Goal: Task Accomplishment & Management: Manage account settings

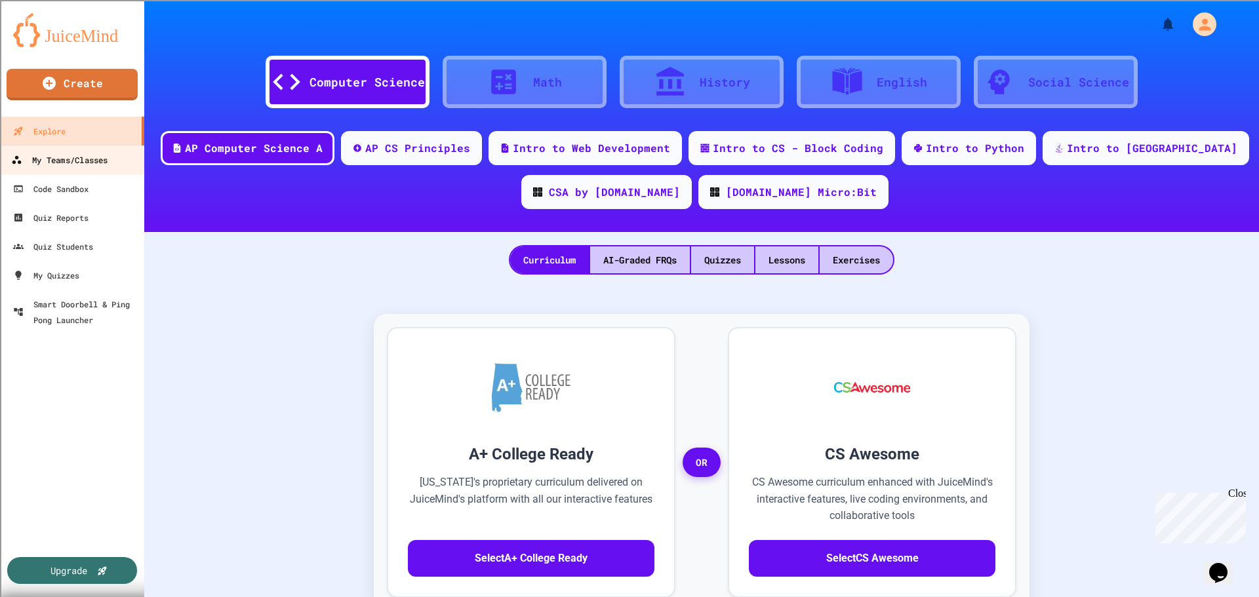
click at [89, 172] on link "My Teams/Classes" at bounding box center [72, 160] width 149 height 30
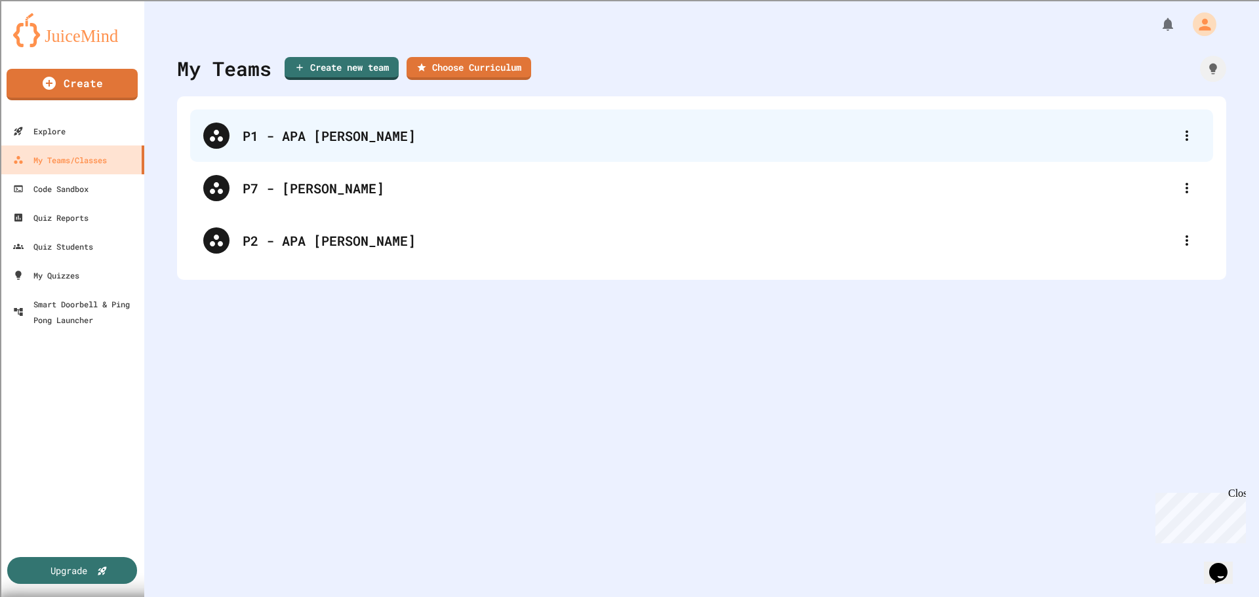
click at [399, 159] on div "P1 - APA [PERSON_NAME]" at bounding box center [701, 136] width 1023 height 52
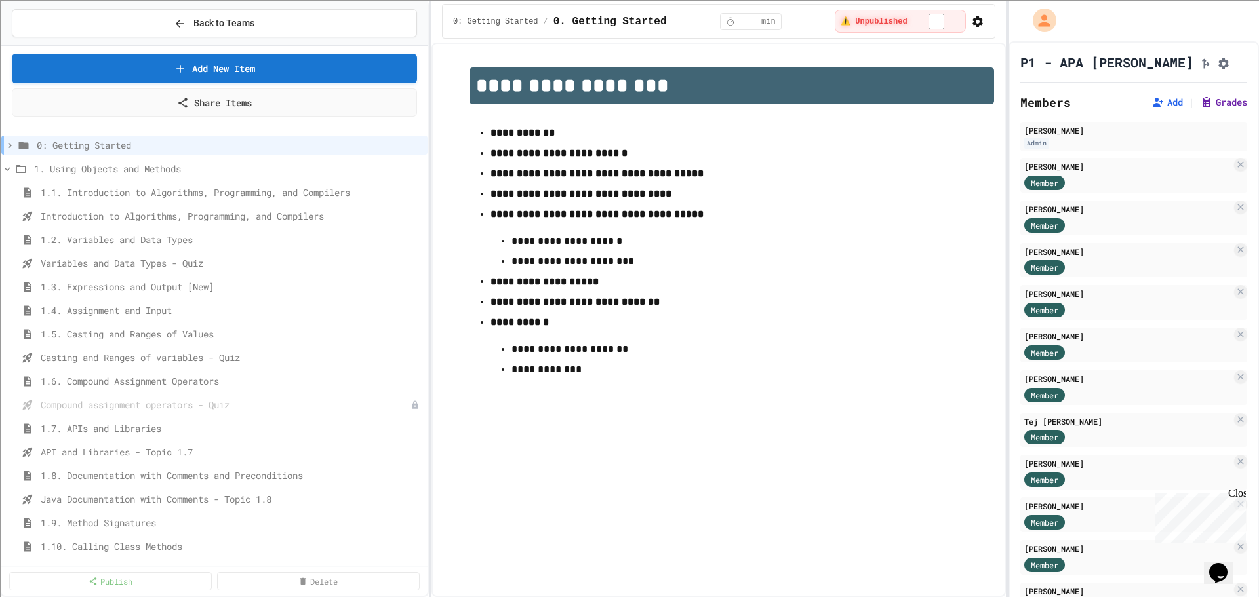
click at [1203, 109] on button "Grades" at bounding box center [1223, 102] width 47 height 13
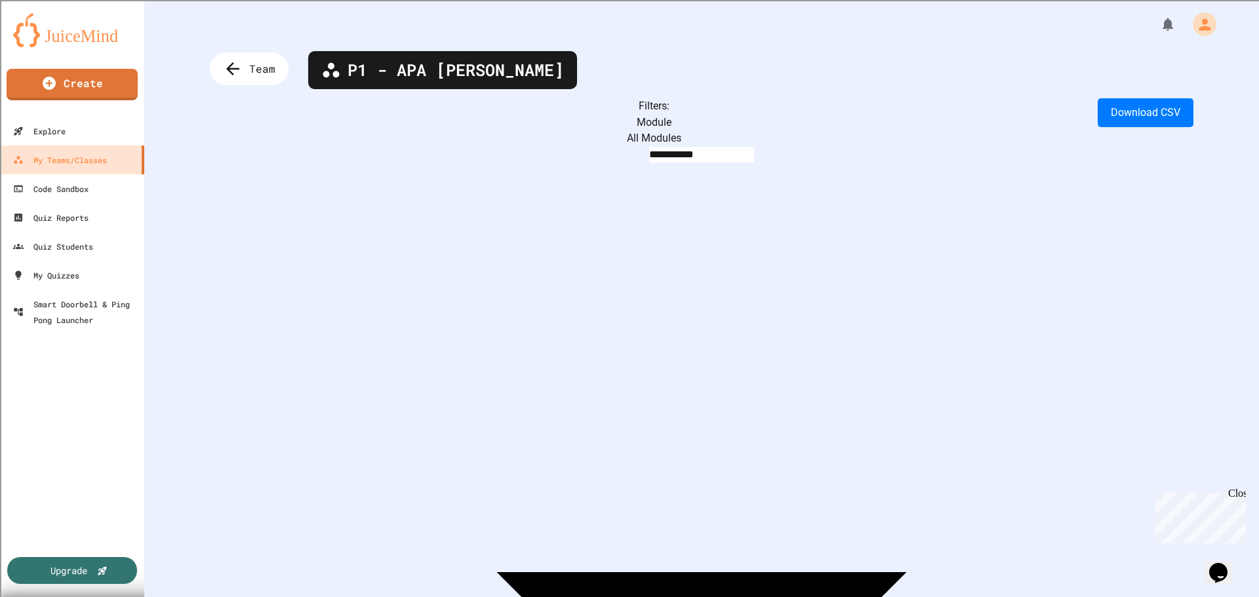
click at [356, 120] on body "**********" at bounding box center [629, 298] width 1259 height 597
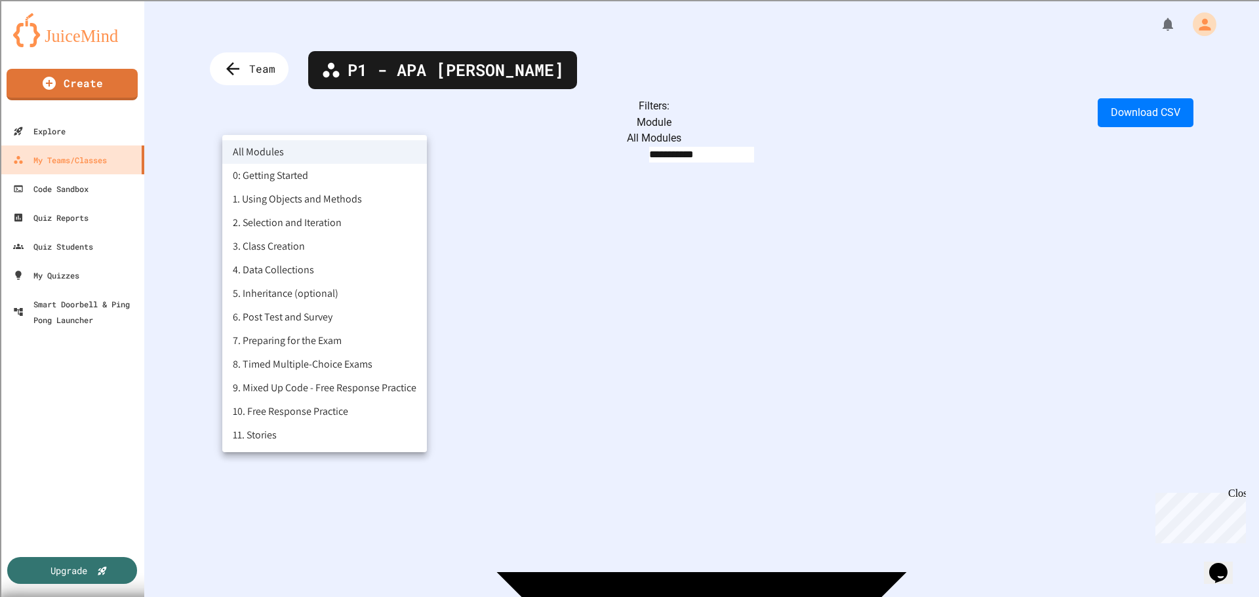
click at [327, 194] on li "1. Using Objects and Methods" at bounding box center [324, 200] width 205 height 24
type input "**********"
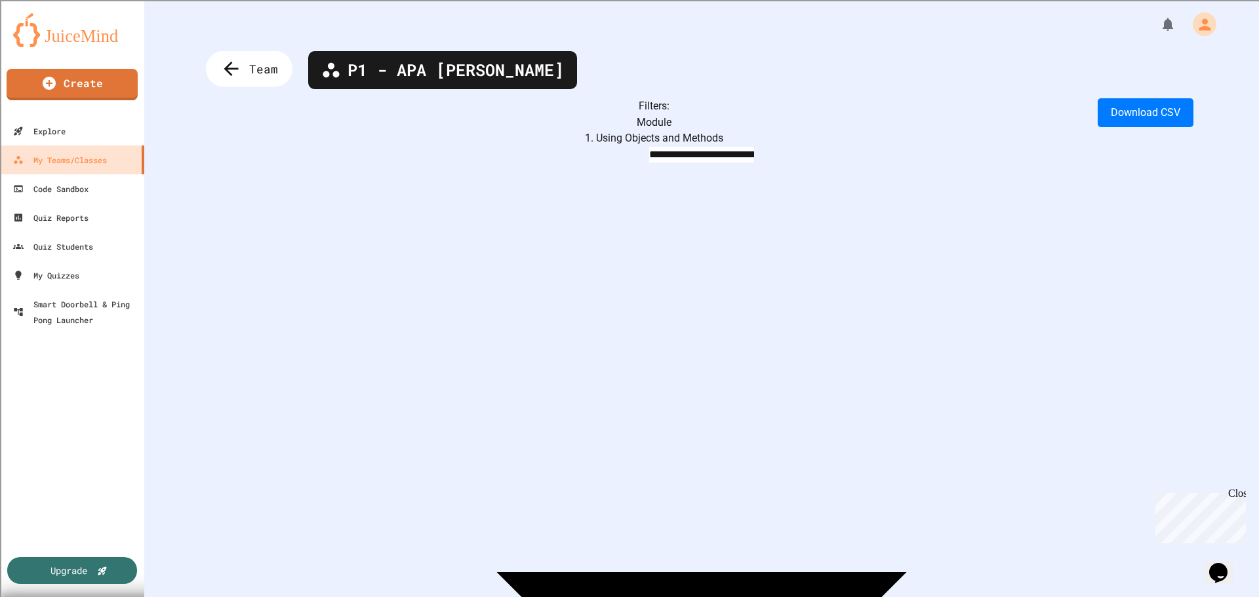
click at [271, 73] on span "Team" at bounding box center [263, 68] width 29 height 17
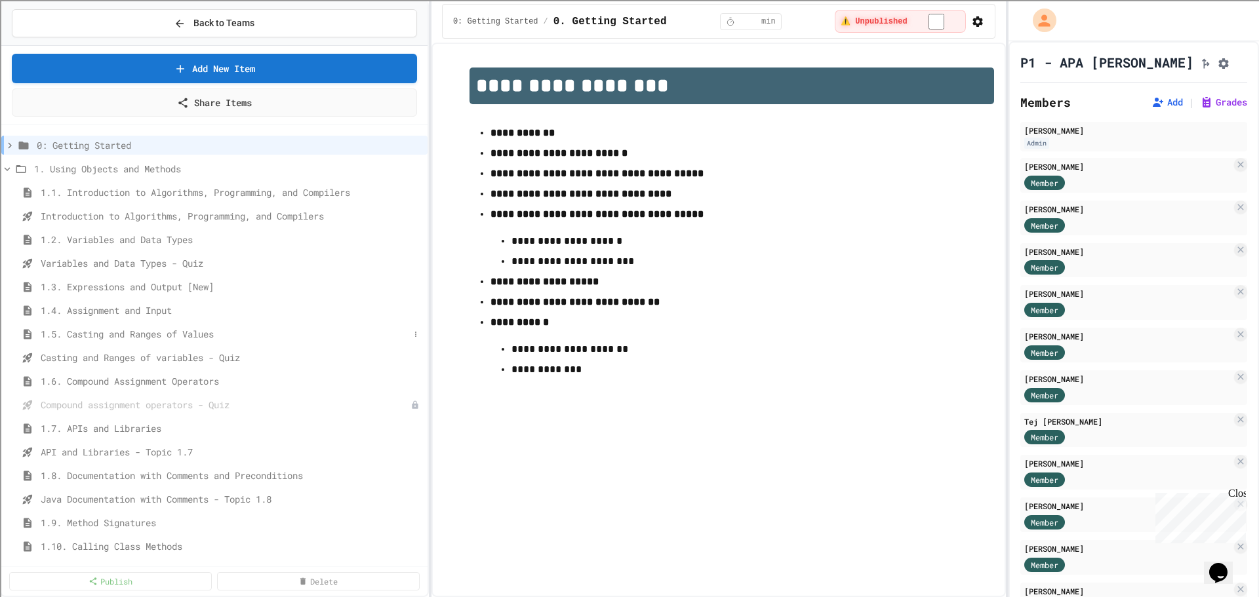
click at [118, 331] on span "1.5. Casting and Ranges of Values" at bounding box center [225, 334] width 369 height 14
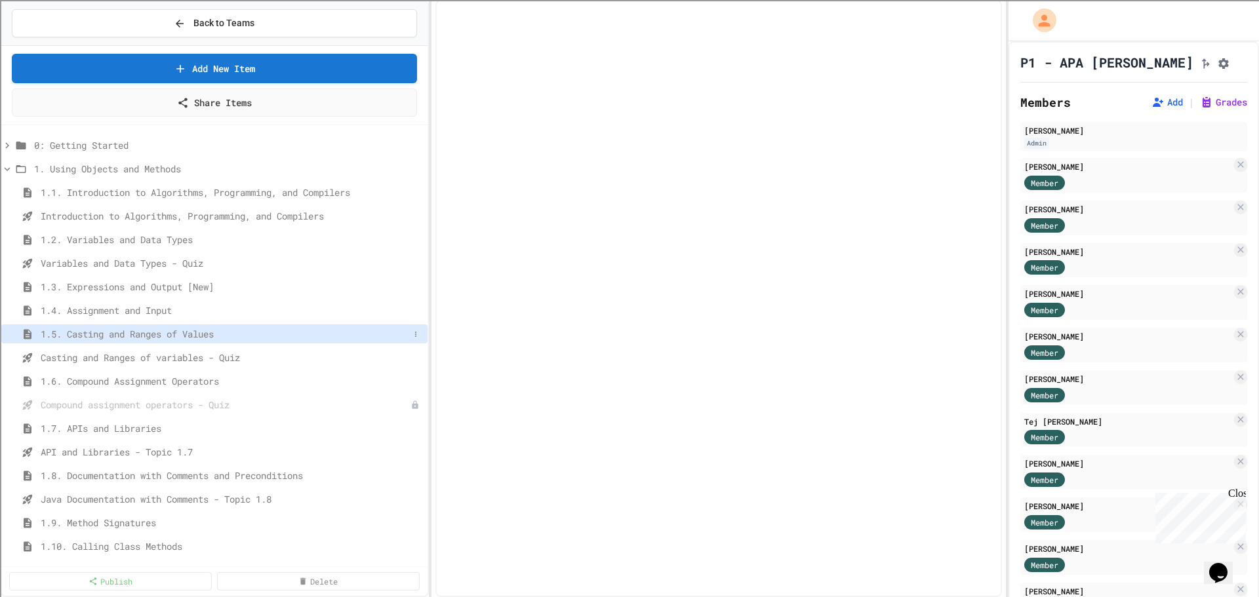
select select "***"
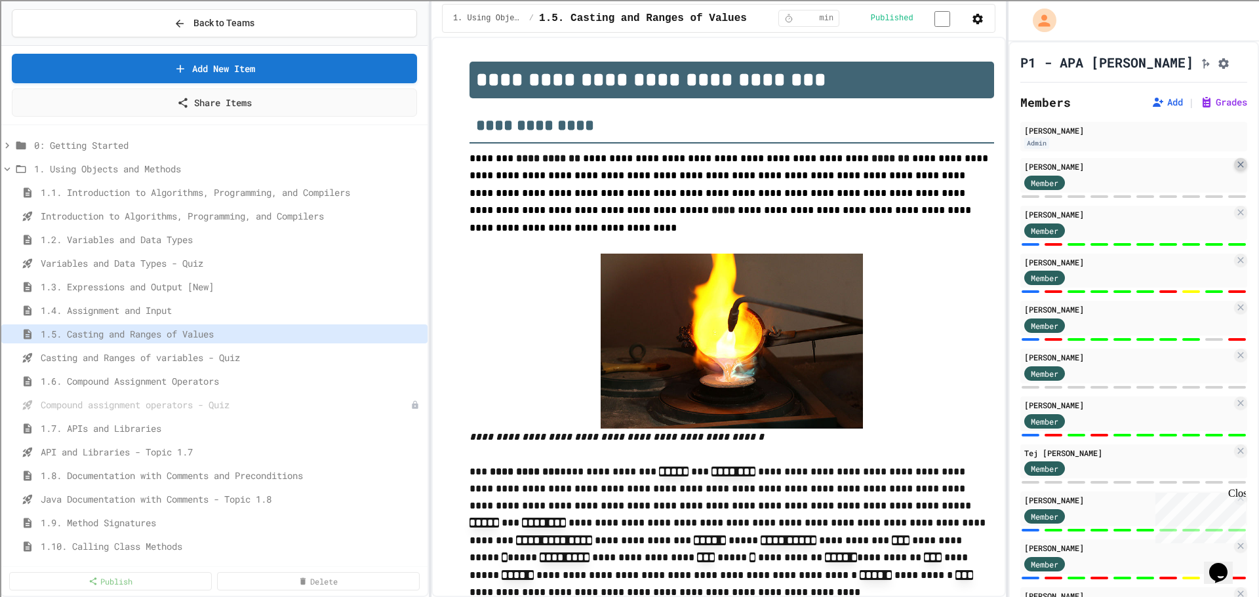
click at [1235, 170] on icon at bounding box center [1240, 164] width 10 height 10
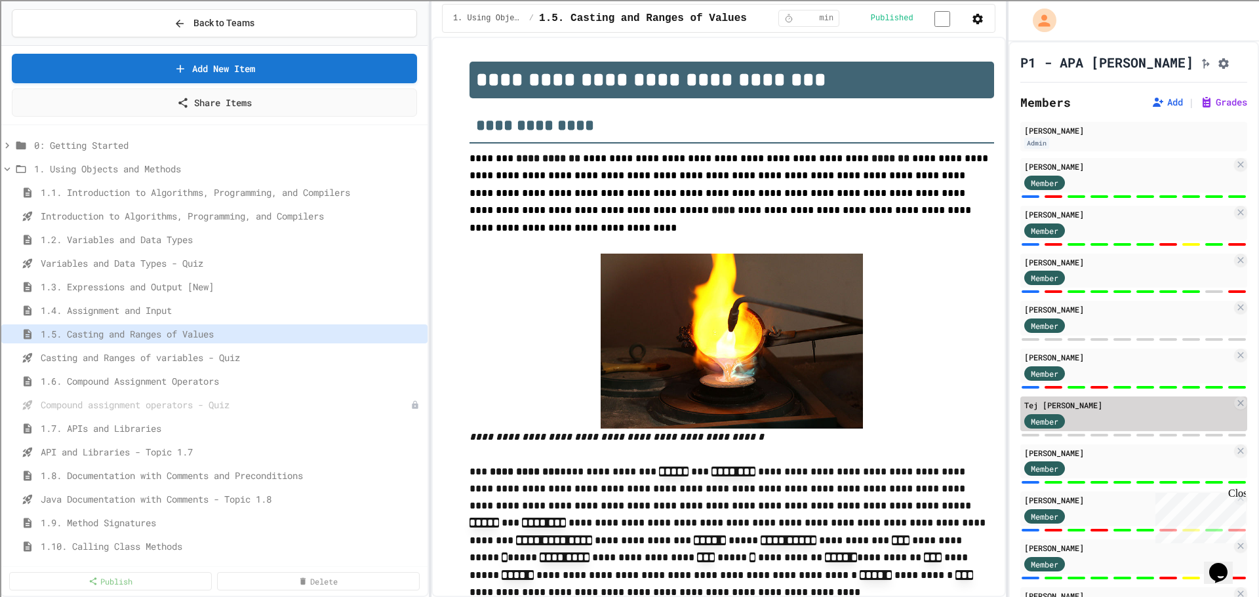
scroll to position [66, 0]
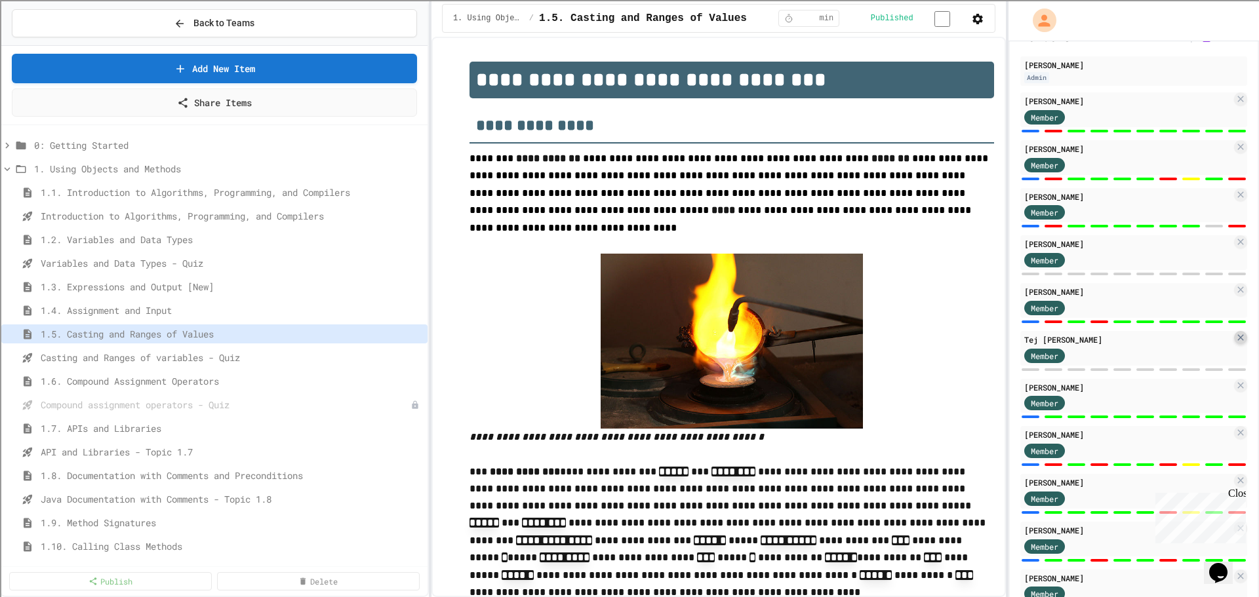
click at [1237, 340] on icon at bounding box center [1240, 337] width 6 height 6
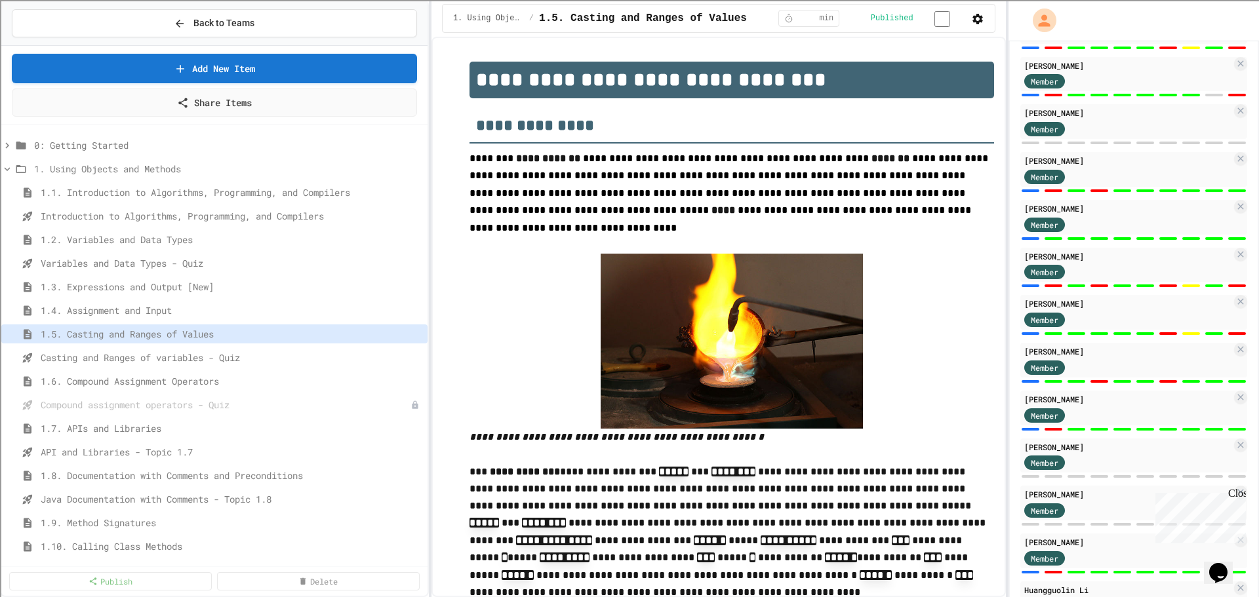
scroll to position [262, 0]
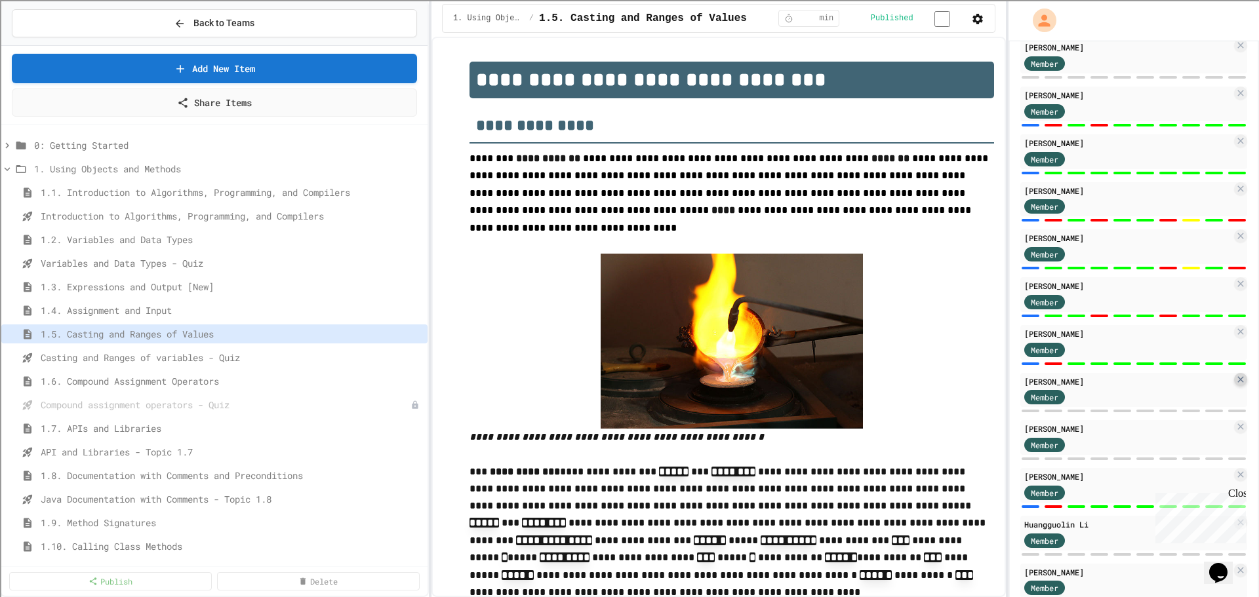
click at [1234, 386] on div at bounding box center [1240, 379] width 13 height 13
click at [1235, 385] on icon at bounding box center [1240, 379] width 10 height 10
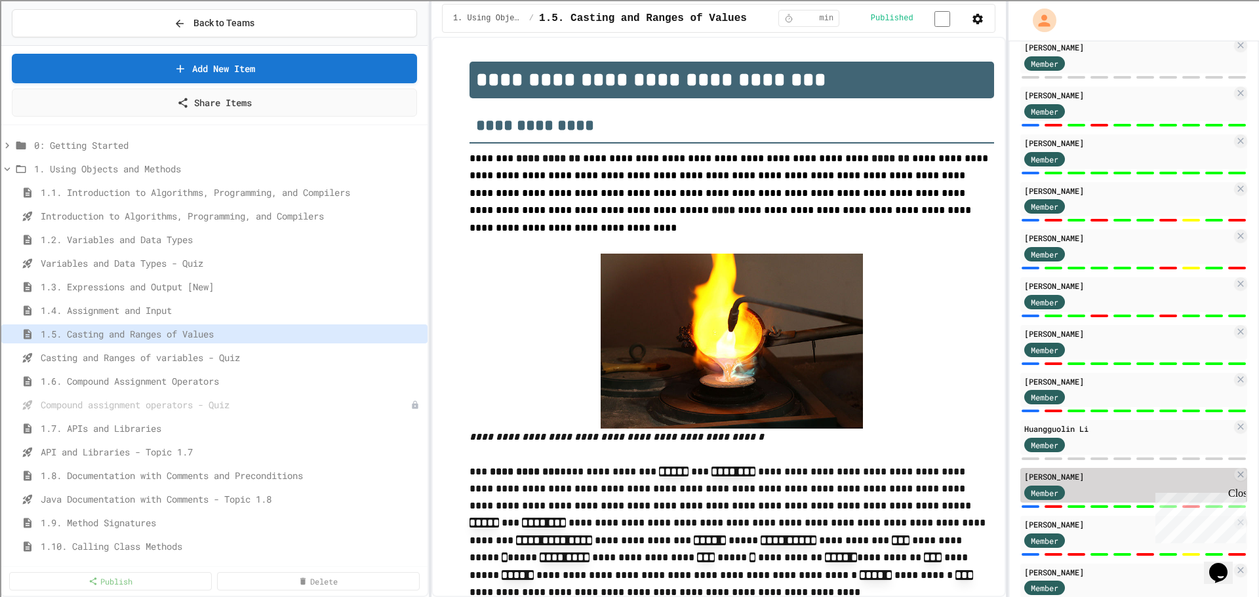
scroll to position [393, 0]
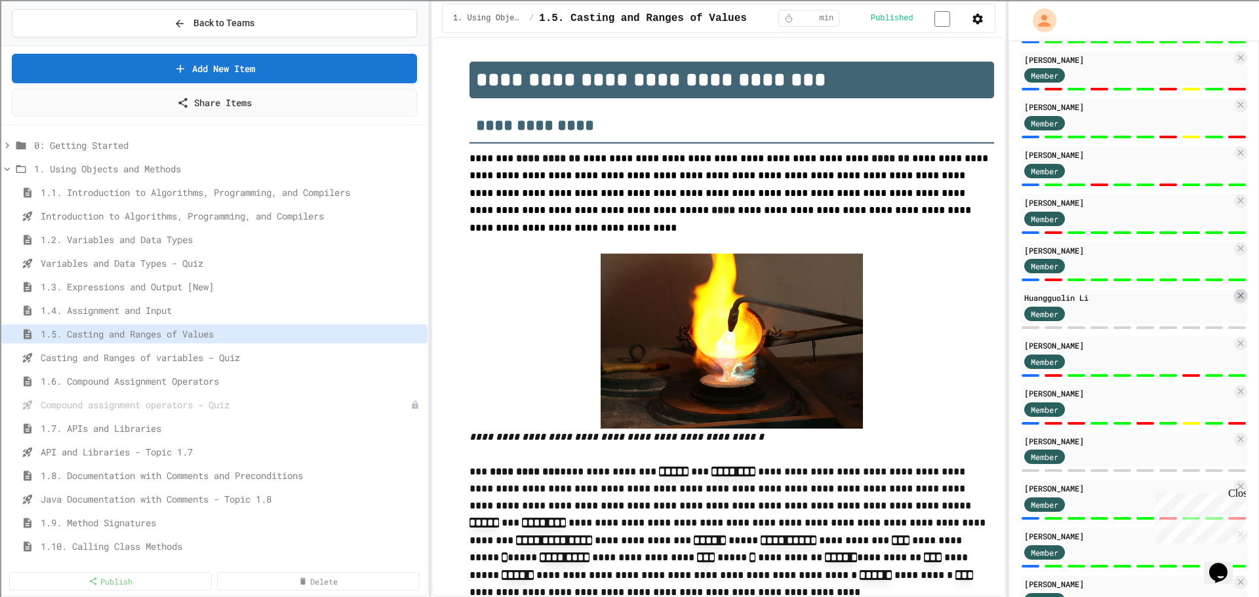
click at [1235, 301] on icon at bounding box center [1240, 296] width 10 height 10
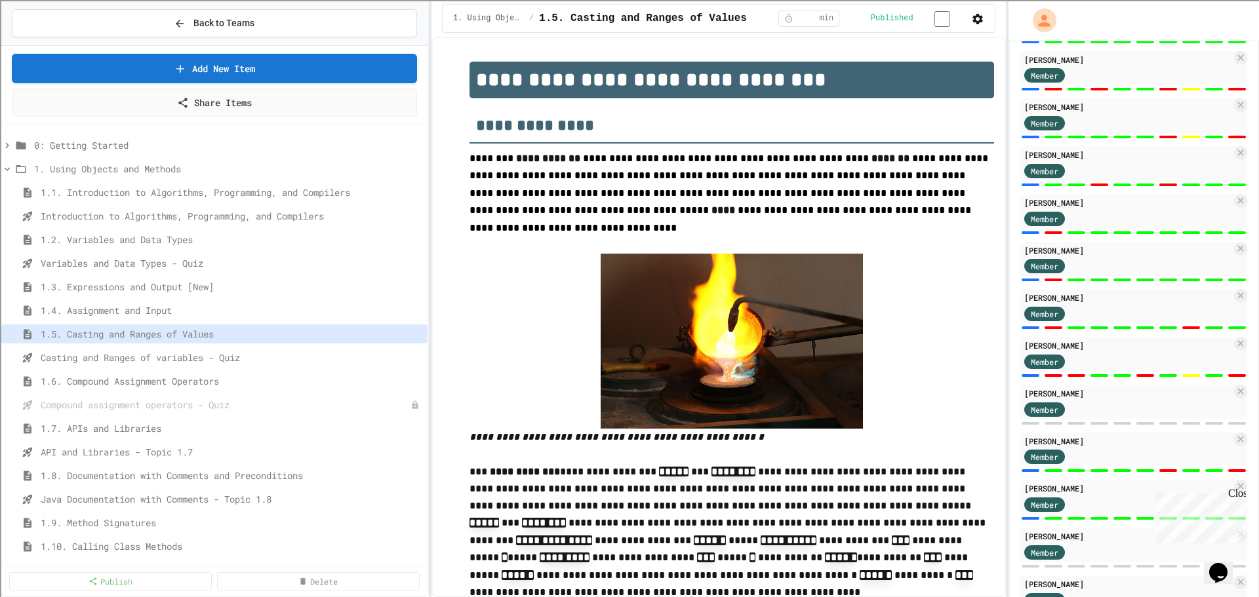
scroll to position [459, 0]
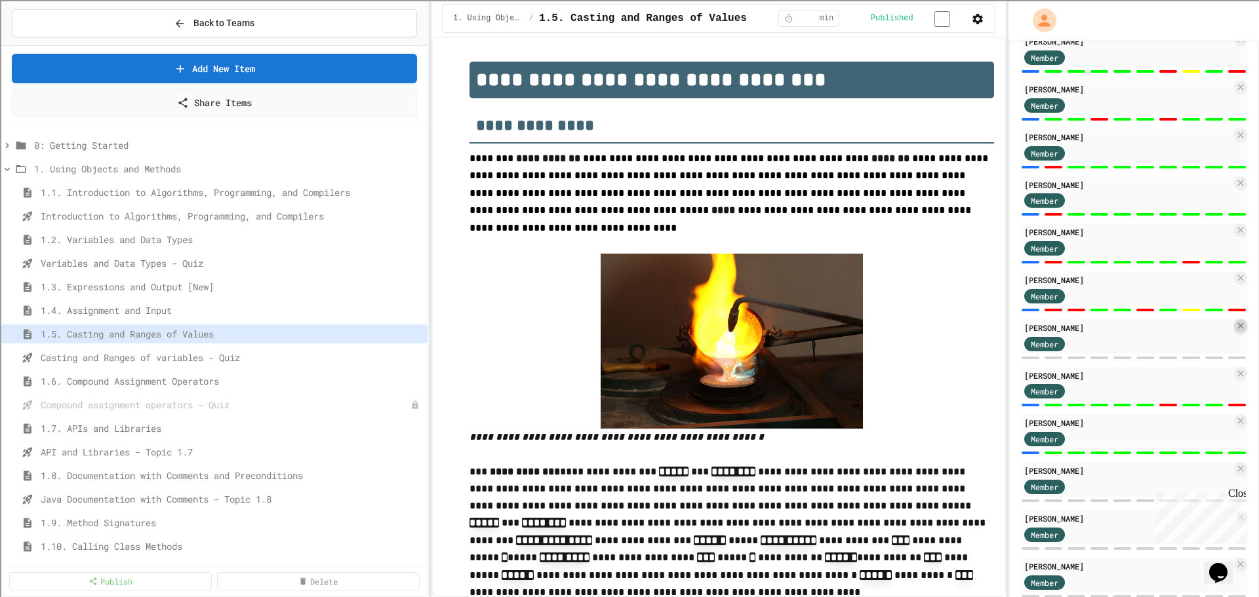
click at [1235, 331] on icon at bounding box center [1240, 326] width 10 height 10
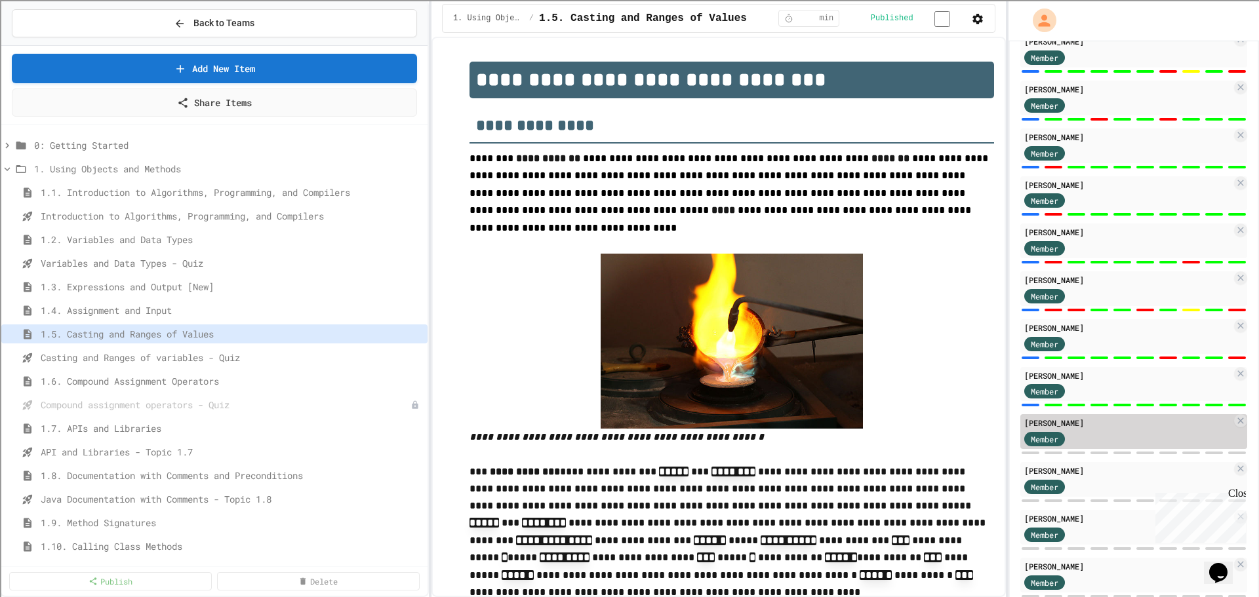
scroll to position [590, 0]
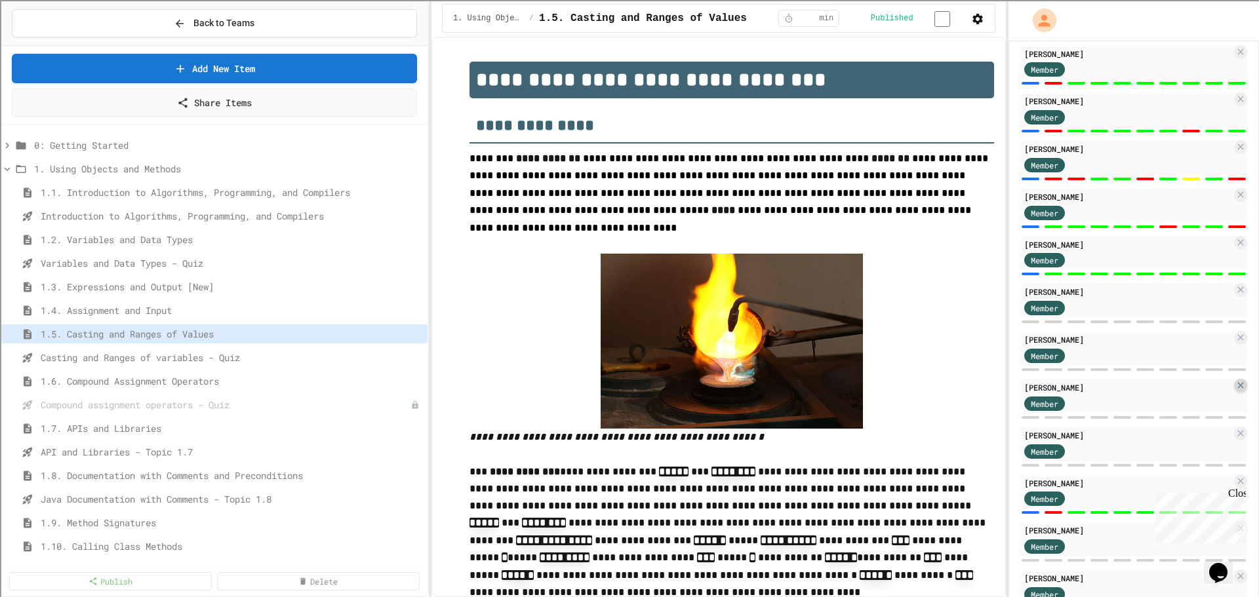
click at [1235, 389] on icon at bounding box center [1240, 385] width 10 height 10
click at [1235, 387] on icon at bounding box center [1240, 385] width 10 height 10
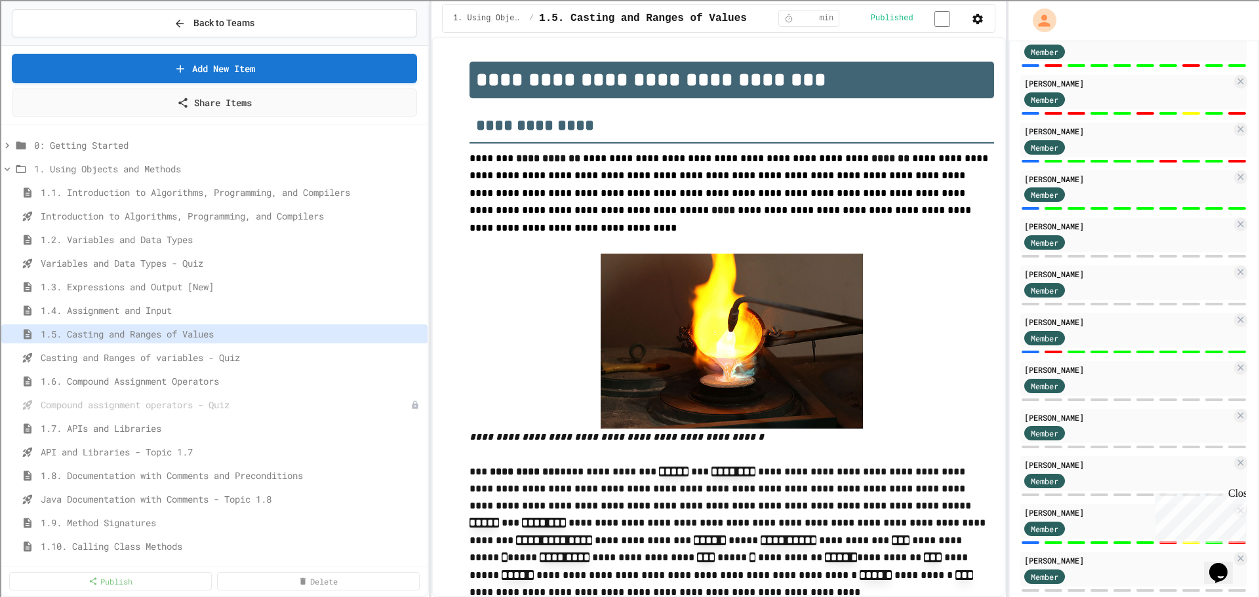
scroll to position [721, 0]
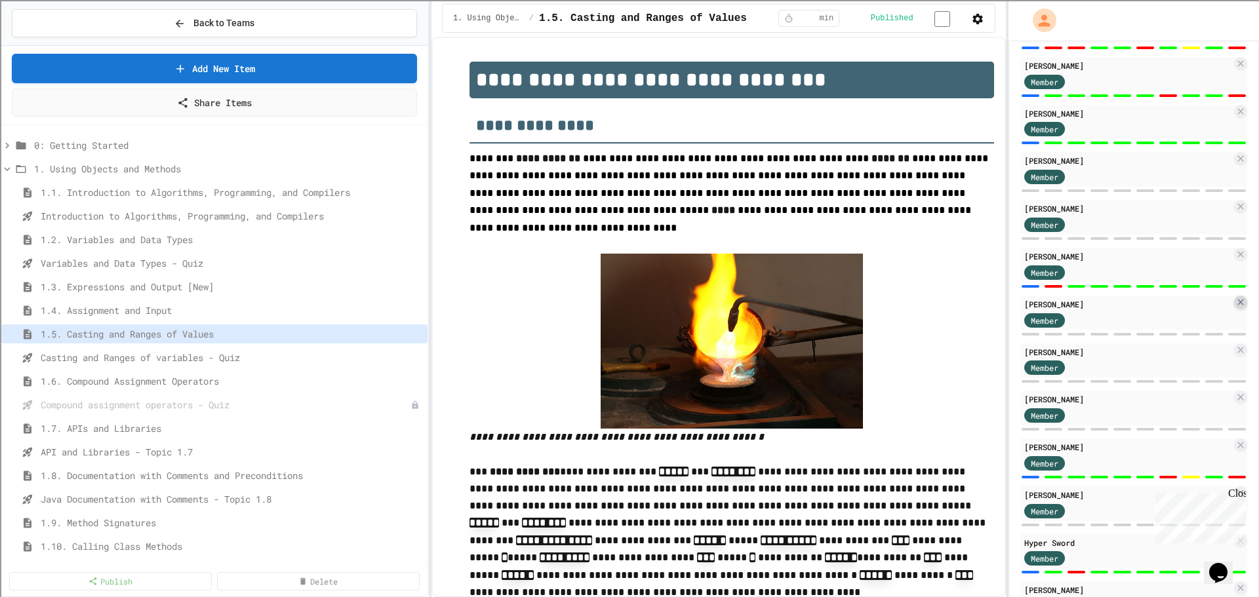
click at [1237, 305] on icon at bounding box center [1240, 302] width 6 height 6
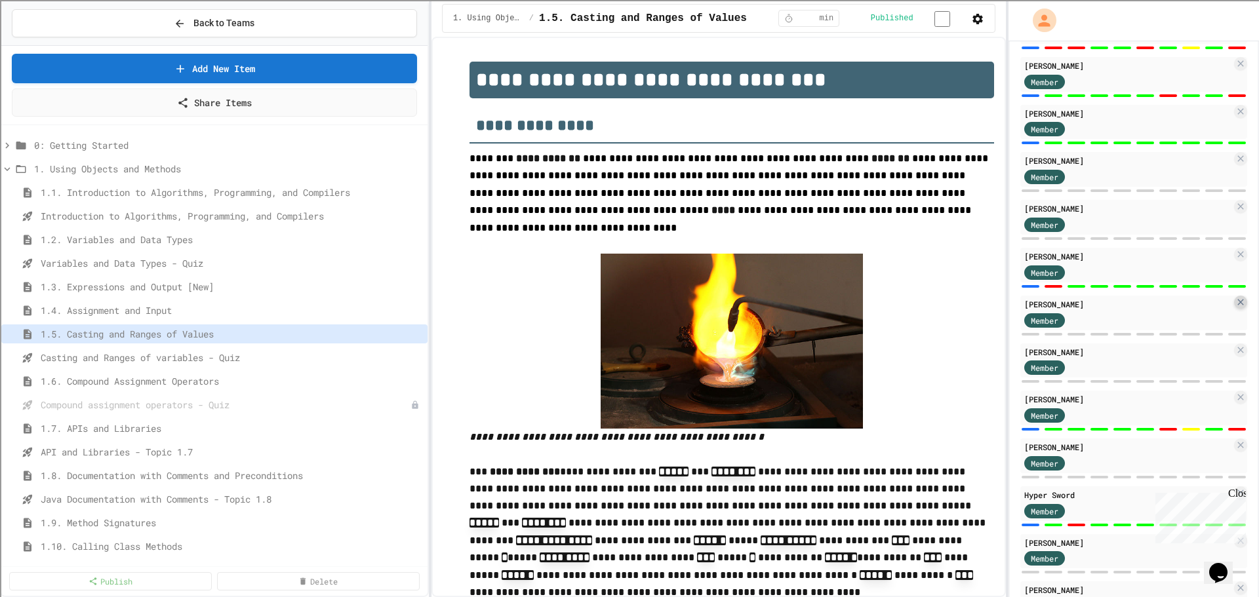
click at [1235, 308] on icon at bounding box center [1240, 302] width 10 height 10
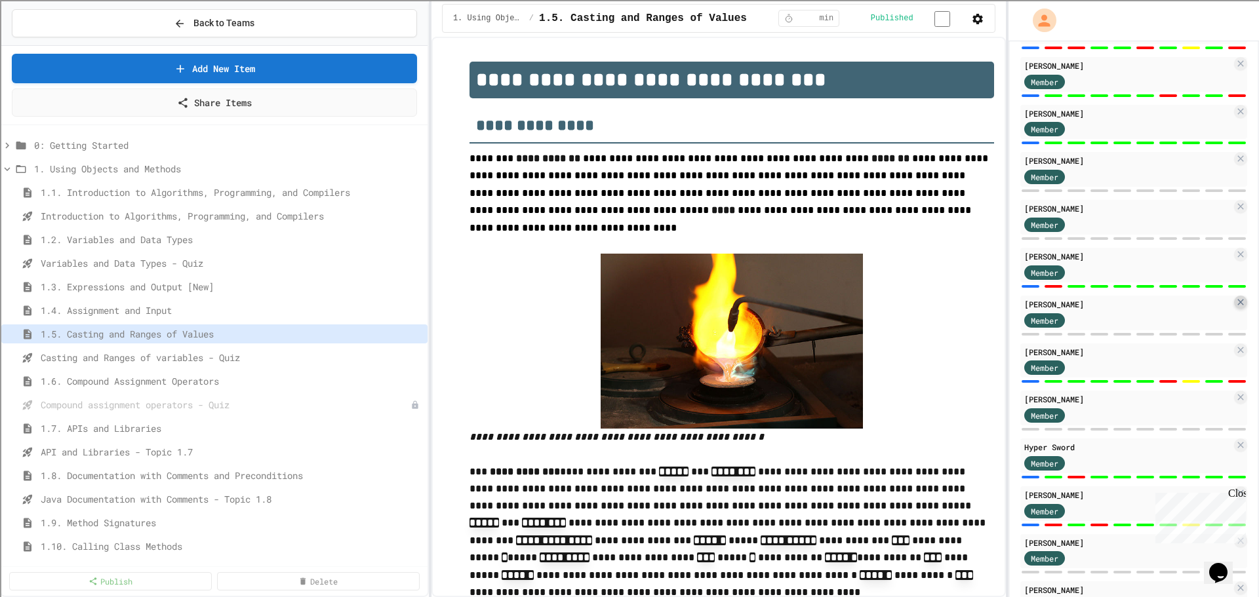
click at [1235, 308] on icon at bounding box center [1240, 302] width 10 height 10
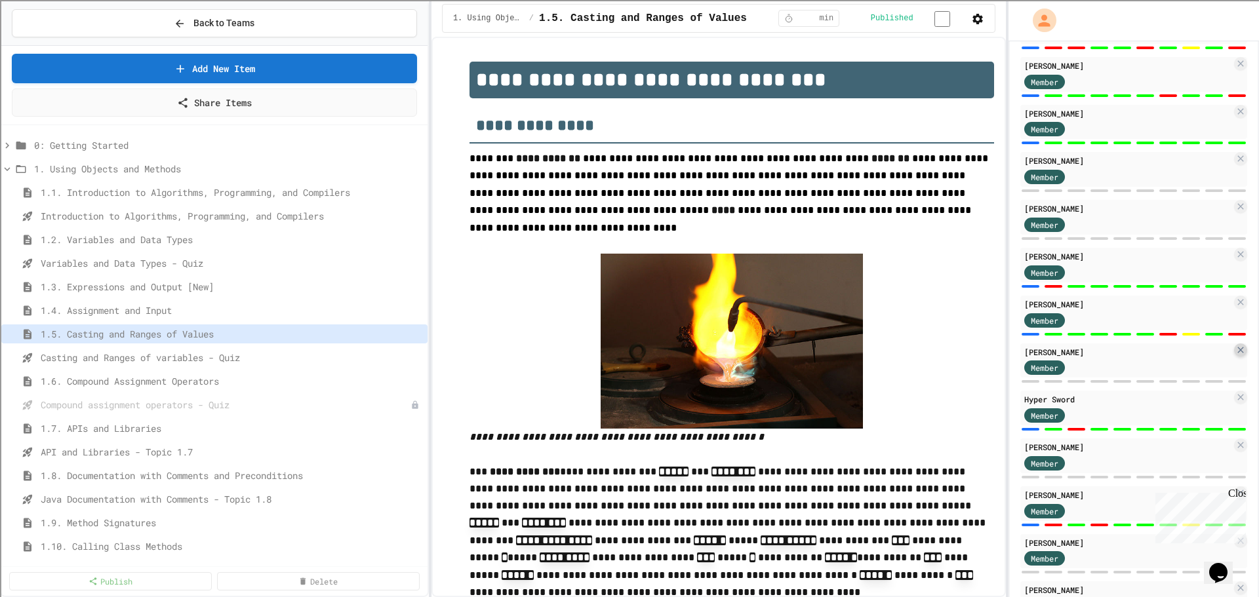
click at [1235, 355] on icon at bounding box center [1240, 350] width 10 height 10
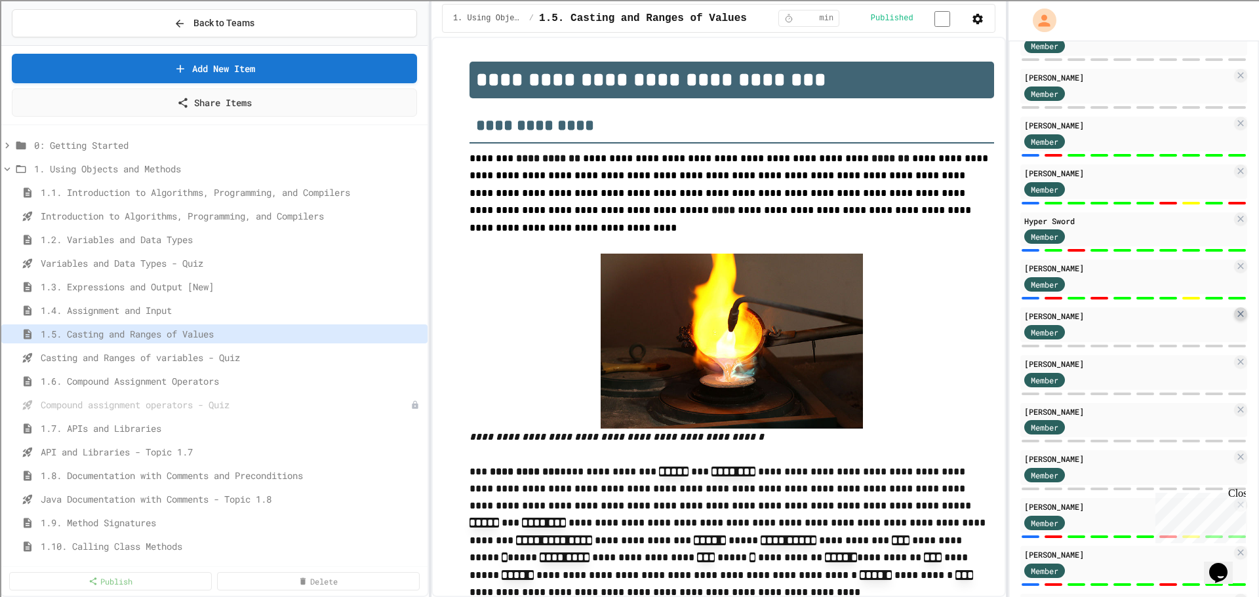
click at [1237, 317] on icon at bounding box center [1240, 314] width 6 height 6
click at [1235, 367] on icon at bounding box center [1240, 362] width 10 height 10
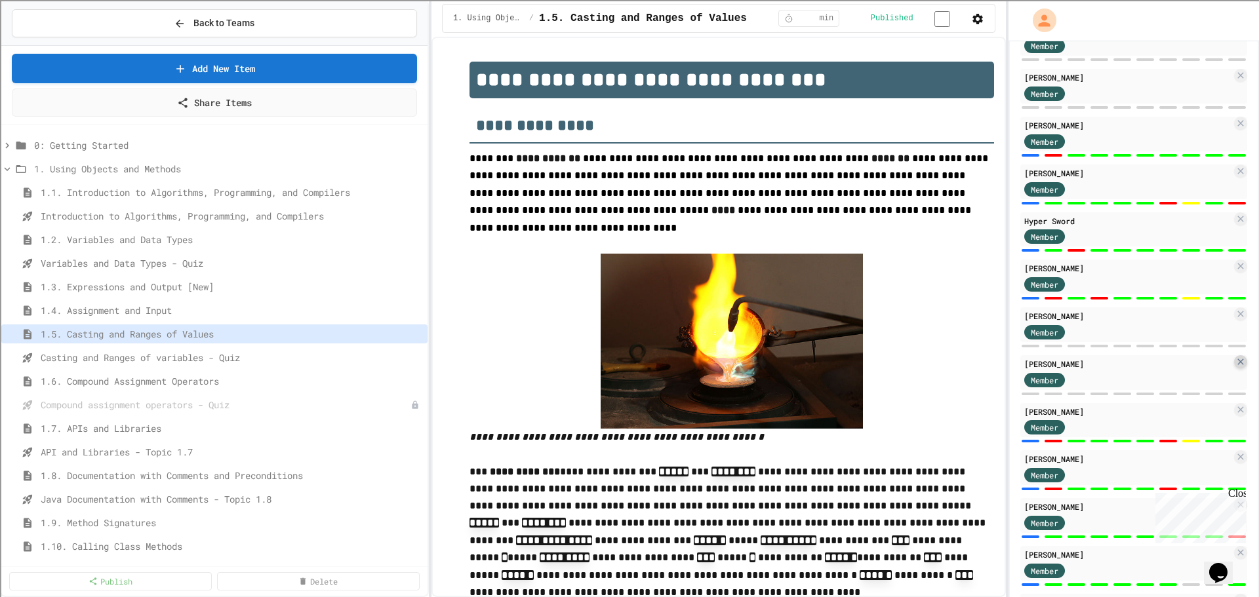
click at [1235, 365] on icon at bounding box center [1240, 362] width 10 height 10
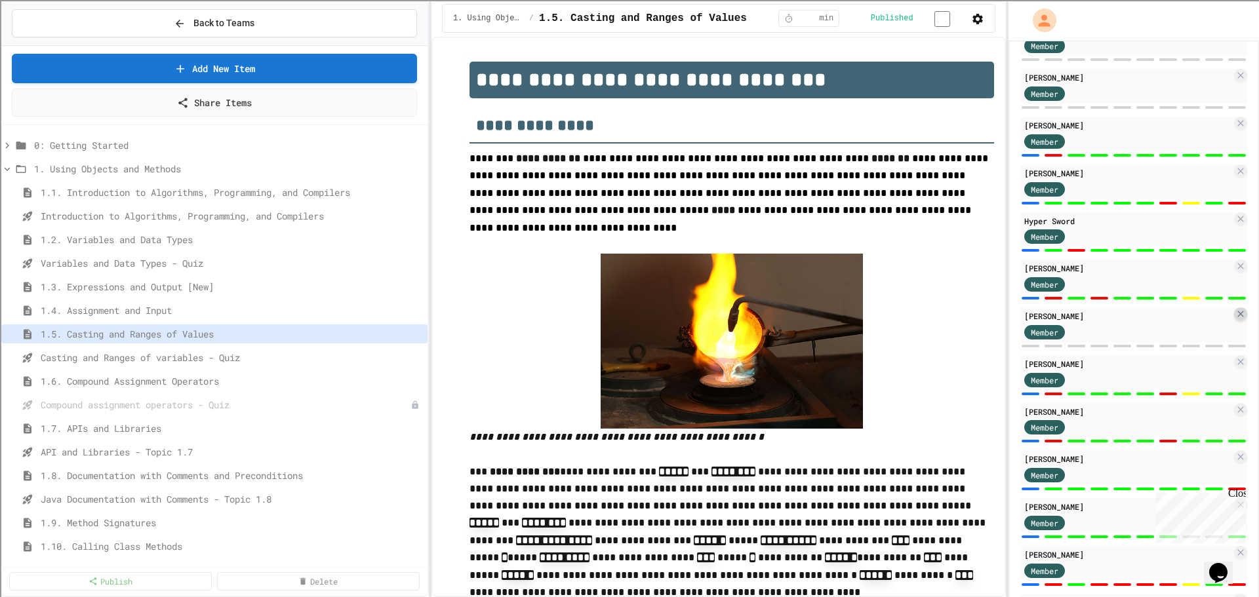
click at [1235, 319] on icon at bounding box center [1240, 314] width 10 height 10
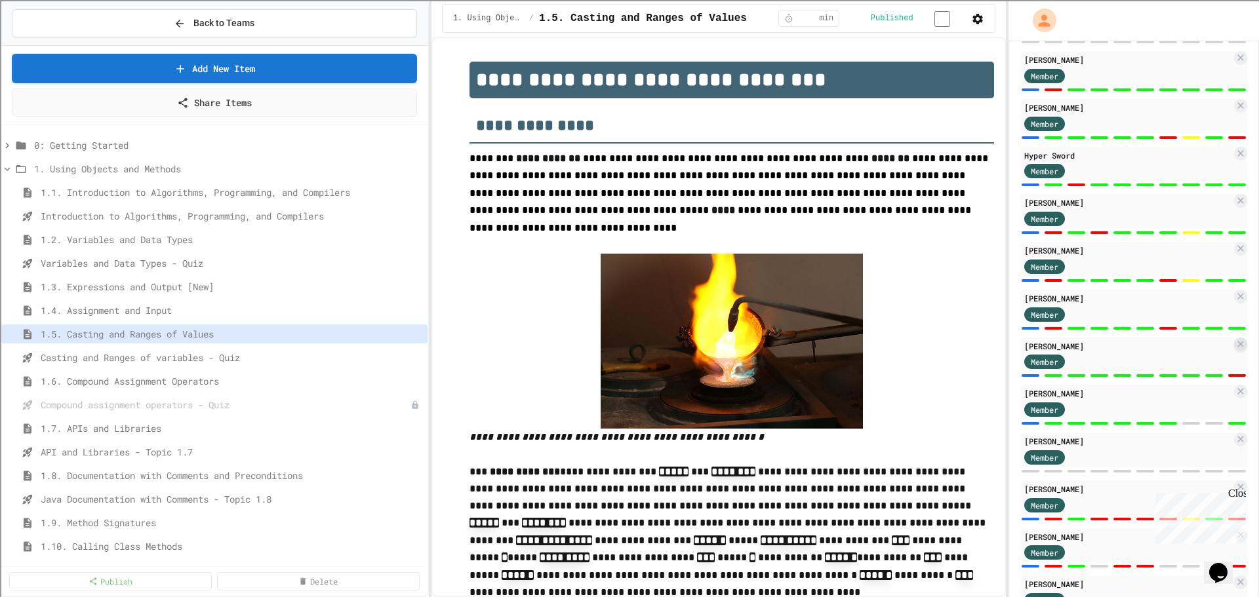
scroll to position [971, 0]
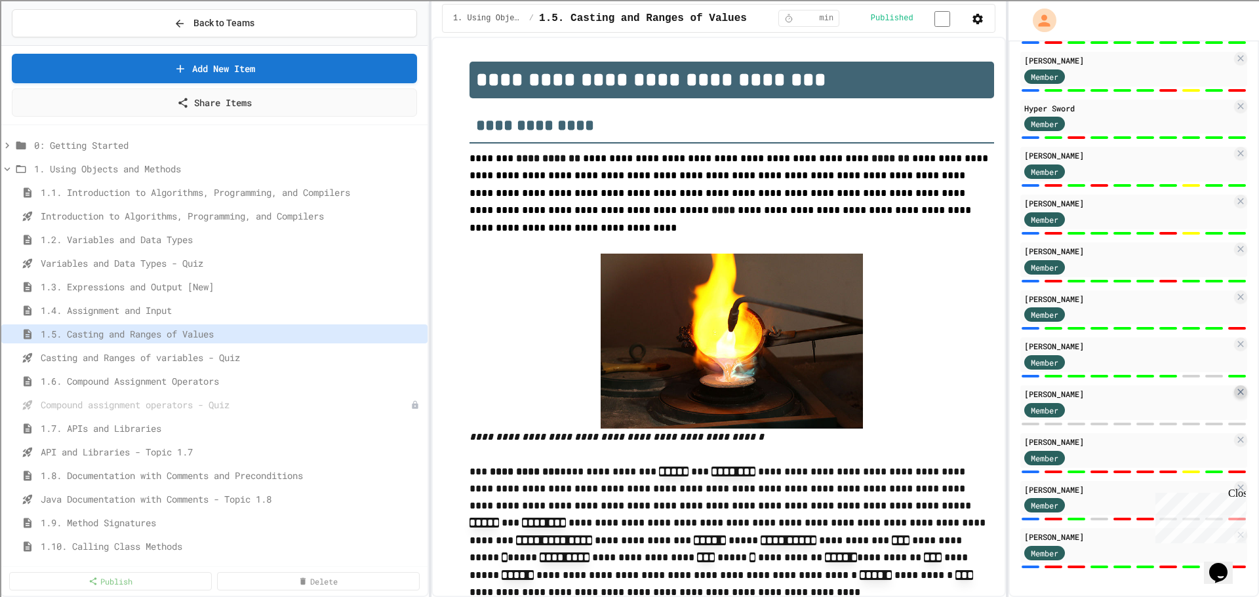
click at [1235, 393] on icon at bounding box center [1240, 392] width 10 height 10
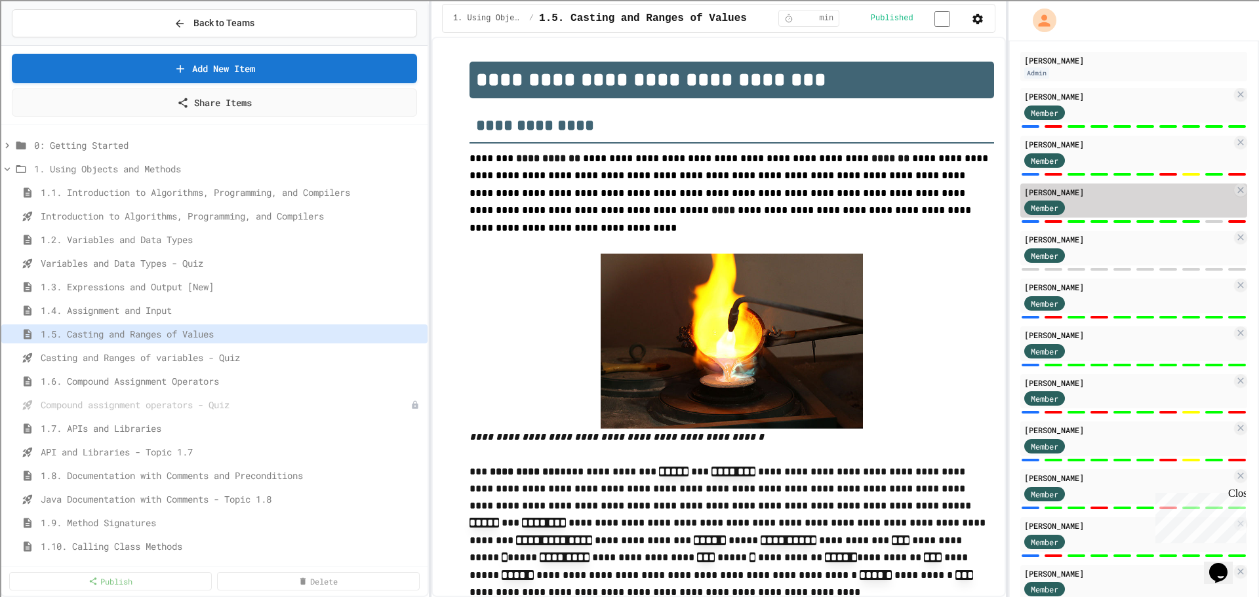
scroll to position [0, 0]
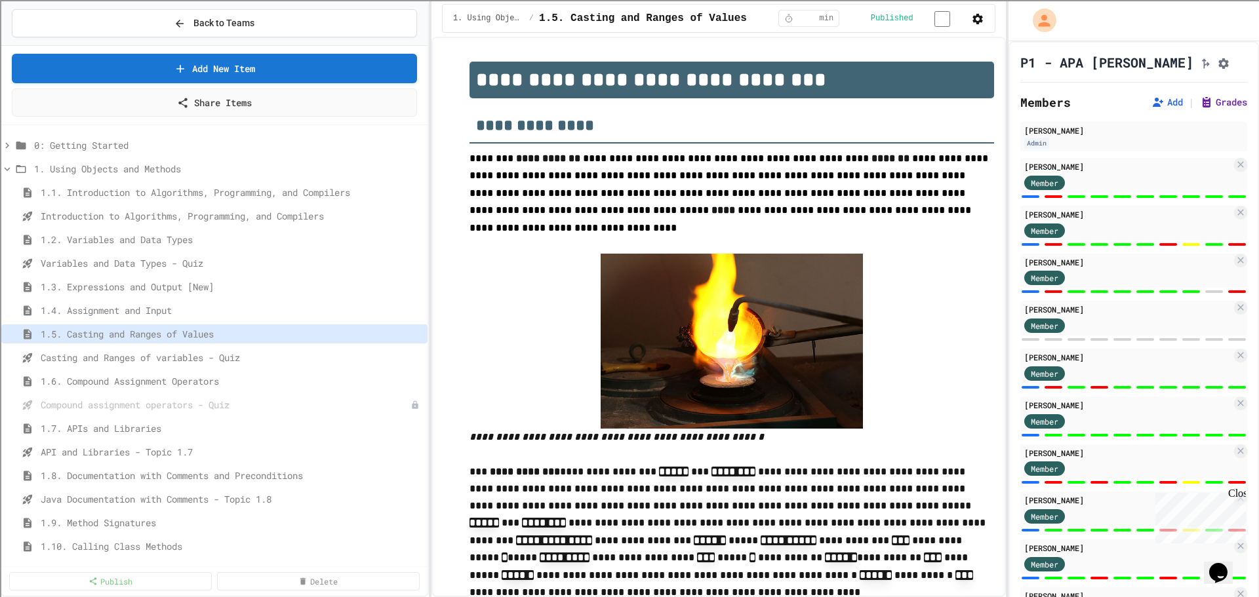
click at [1216, 107] on button "Grades" at bounding box center [1223, 102] width 47 height 13
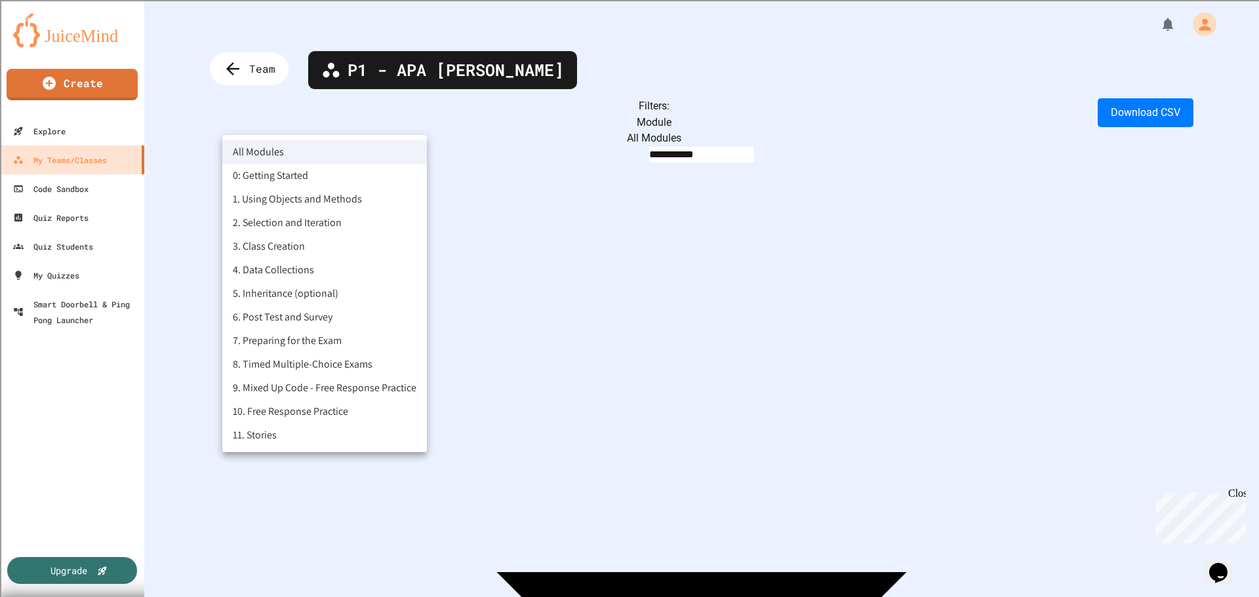
click at [367, 123] on body "**********" at bounding box center [629, 298] width 1259 height 597
click at [331, 203] on li "1. Using Objects and Methods" at bounding box center [324, 200] width 205 height 24
type input "**********"
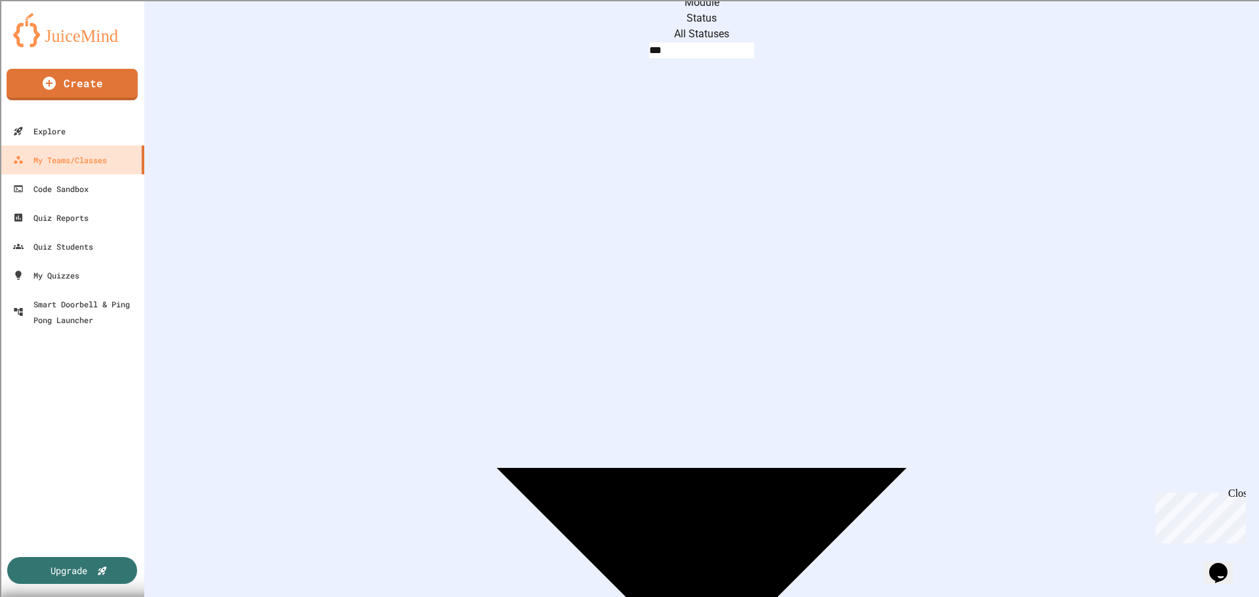
scroll to position [628, 0]
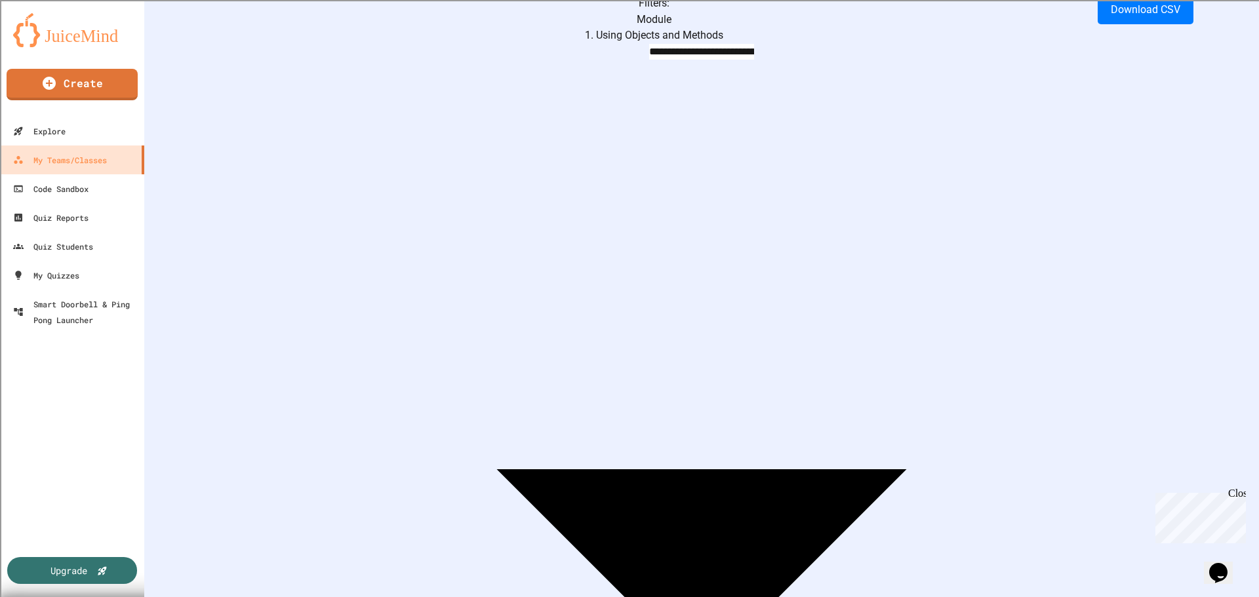
scroll to position [0, 0]
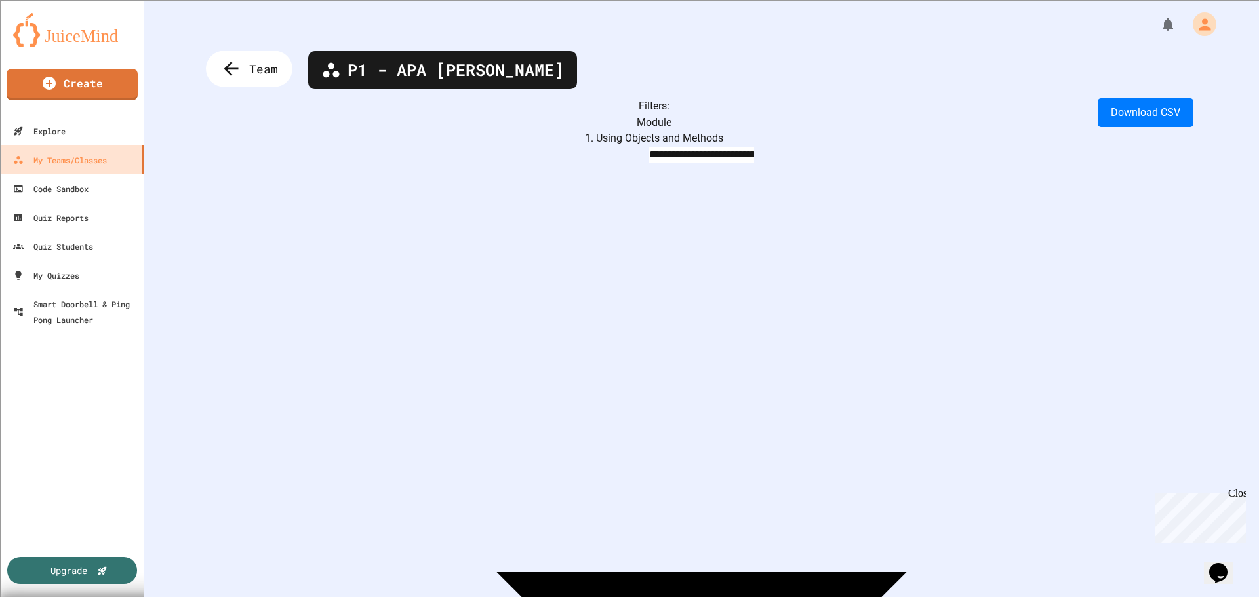
click at [264, 76] on span "Team" at bounding box center [263, 68] width 29 height 17
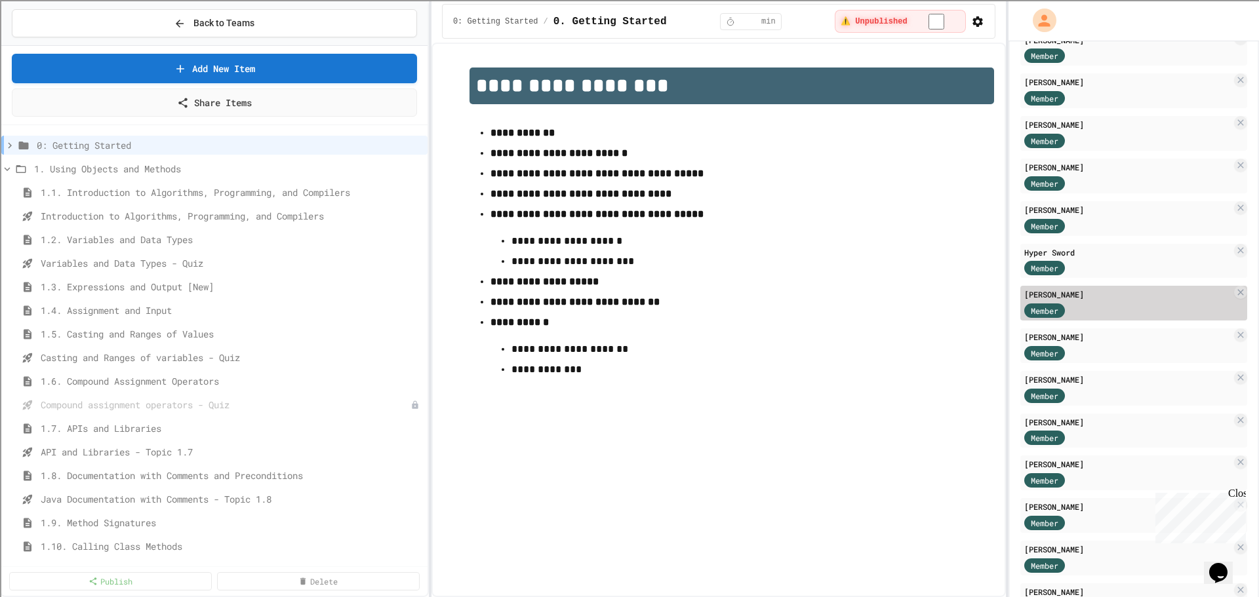
scroll to position [776, 0]
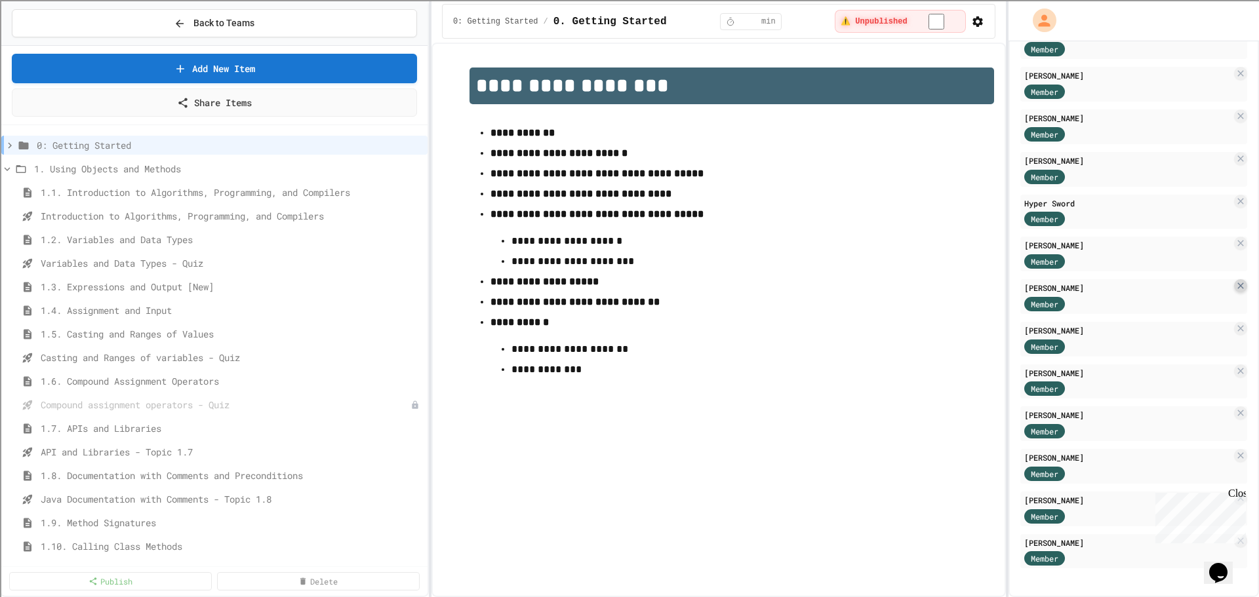
click at [1235, 283] on icon at bounding box center [1240, 286] width 10 height 10
click at [1235, 239] on icon at bounding box center [1240, 243] width 10 height 10
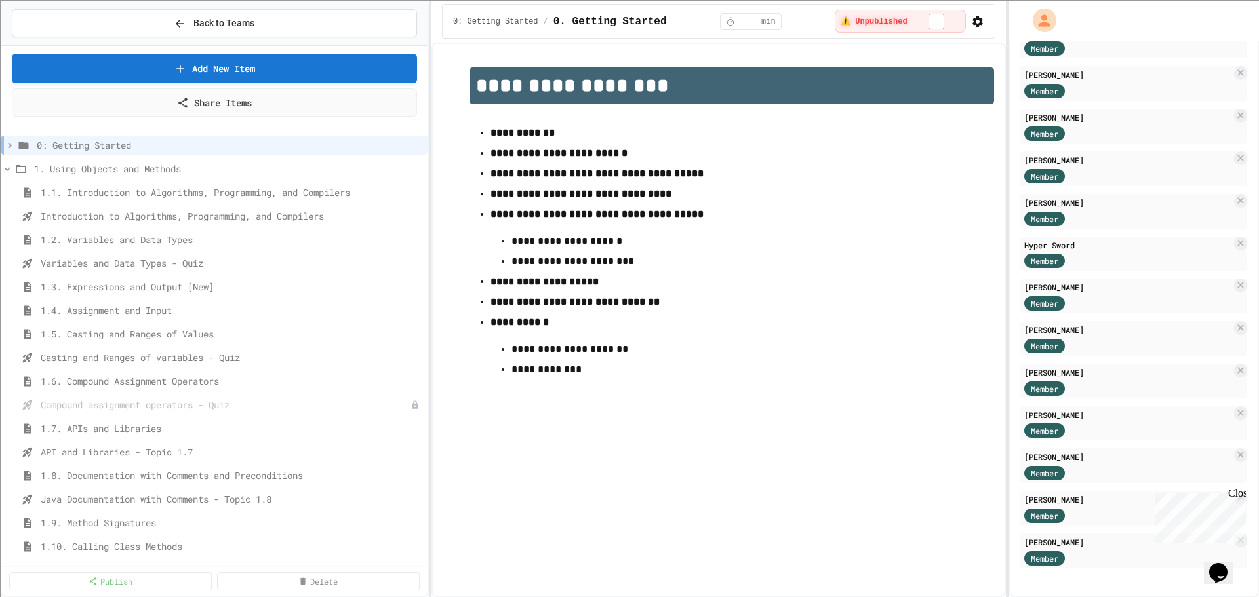
scroll to position [691, 0]
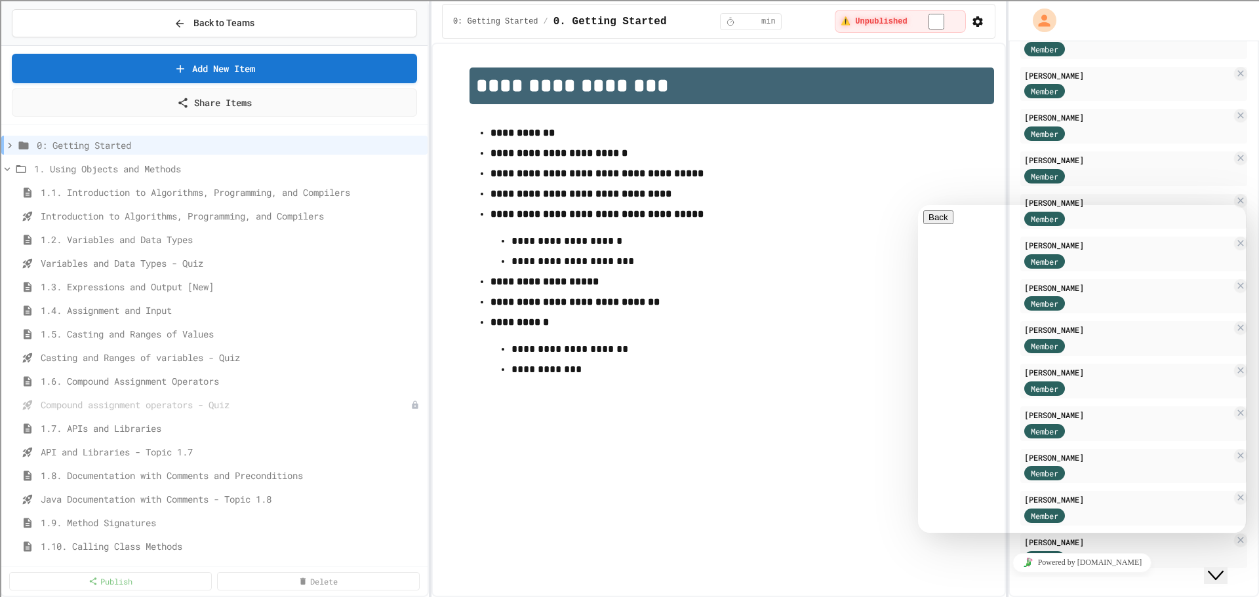
click at [1176, 553] on div "Powered by [DOMAIN_NAME]" at bounding box center [1081, 562] width 317 height 19
click at [1145, 572] on div "Powered by [DOMAIN_NAME]" at bounding box center [1081, 562] width 317 height 19
click at [835, 567] on div "**********" at bounding box center [718, 320] width 574 height 555
click at [814, 395] on p at bounding box center [732, 386] width 525 height 17
click at [1218, 571] on icon "Chat widget" at bounding box center [1216, 575] width 16 height 9
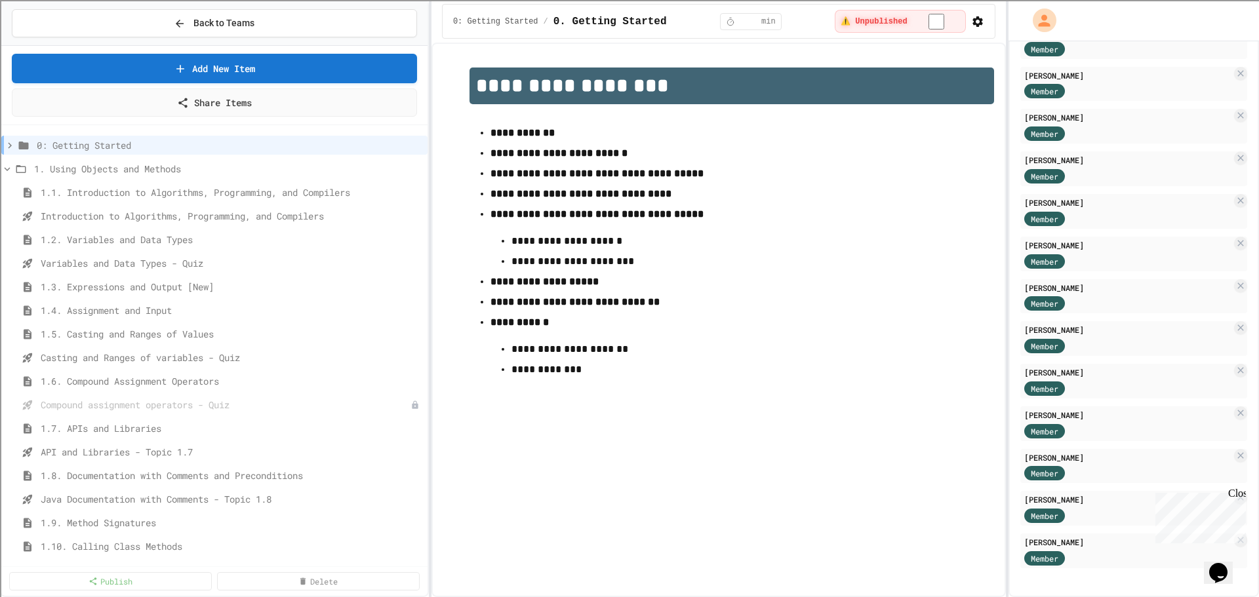
click at [1237, 494] on div "Close" at bounding box center [1236, 496] width 16 height 16
click at [1235, 536] on icon at bounding box center [1240, 540] width 10 height 10
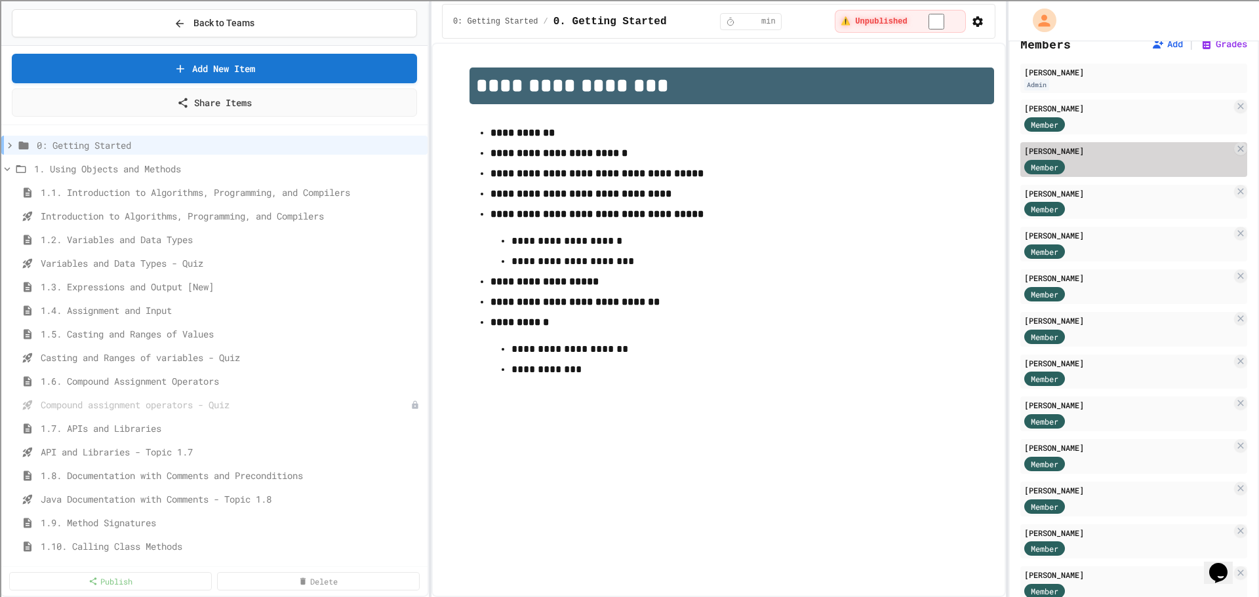
scroll to position [0, 0]
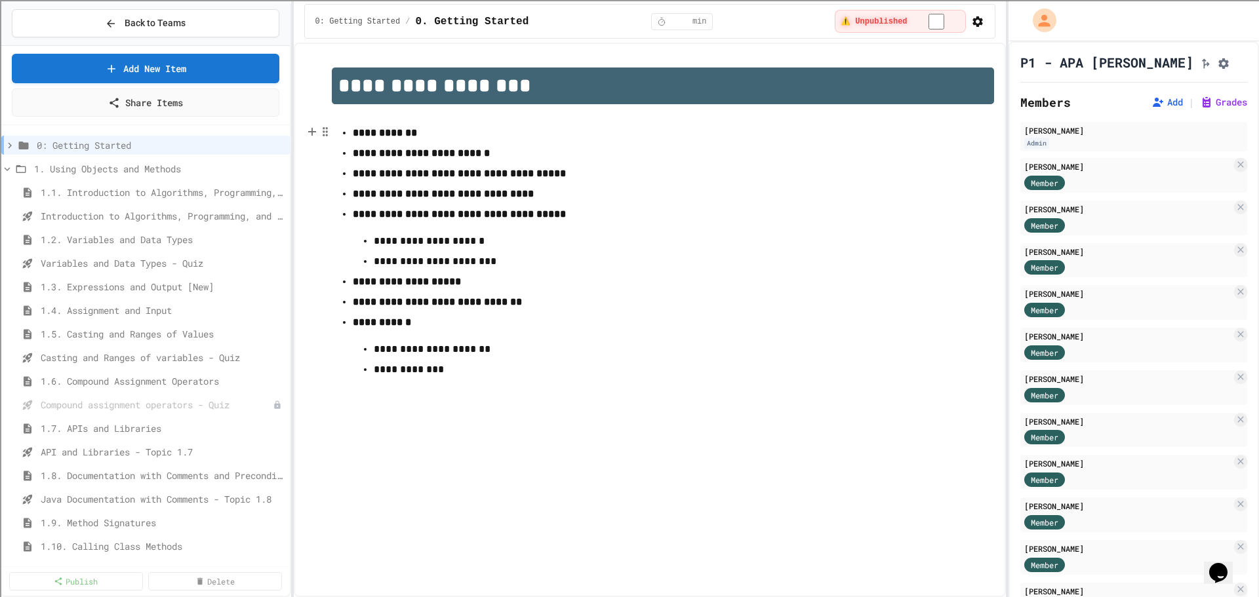
click at [294, 123] on div "**********" at bounding box center [629, 298] width 1259 height 597
click at [215, 26] on button "Back to Teams" at bounding box center [146, 23] width 268 height 28
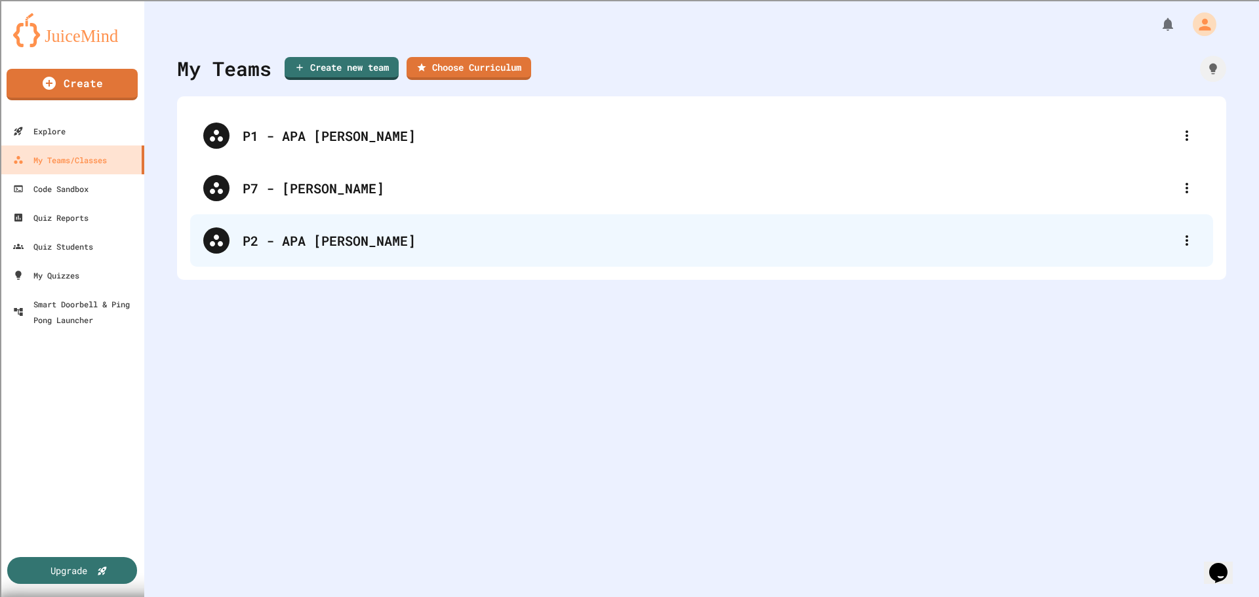
click at [300, 237] on div "P2 - APA [PERSON_NAME]" at bounding box center [708, 241] width 931 height 20
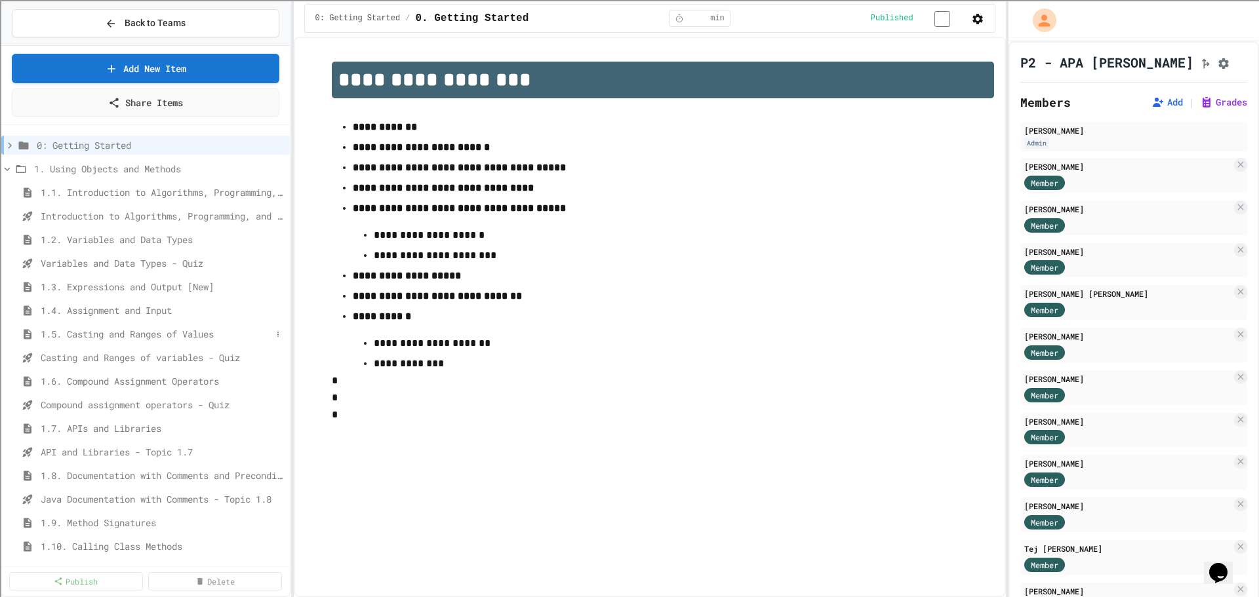
click at [112, 333] on span "1.5. Casting and Ranges of Values" at bounding box center [156, 334] width 231 height 14
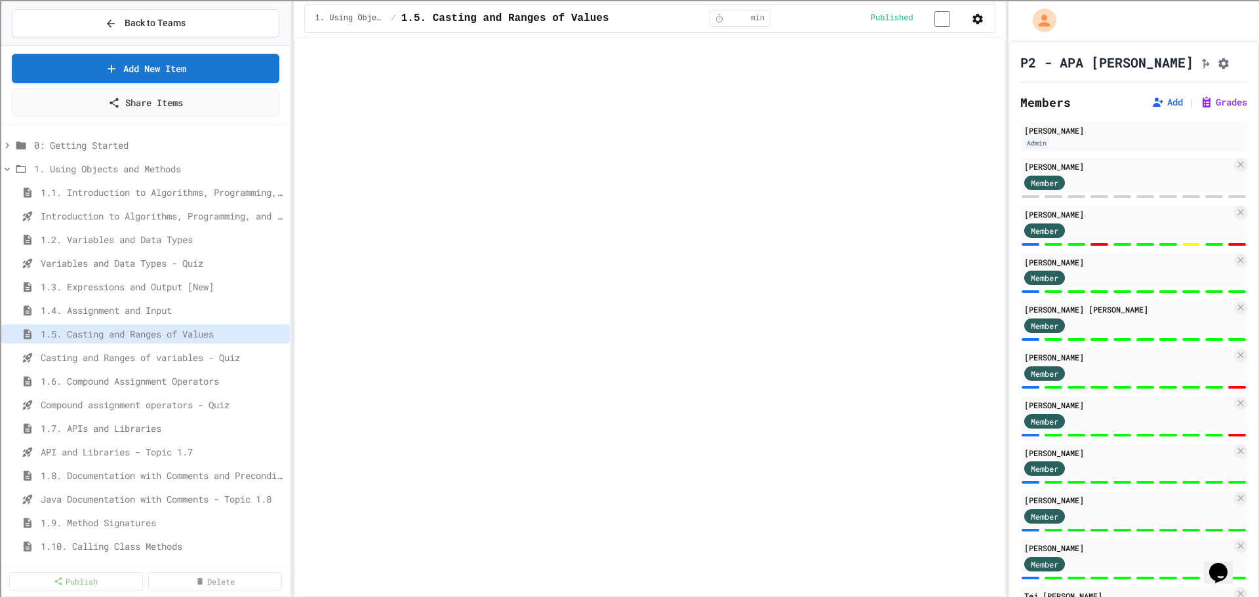
select select "***"
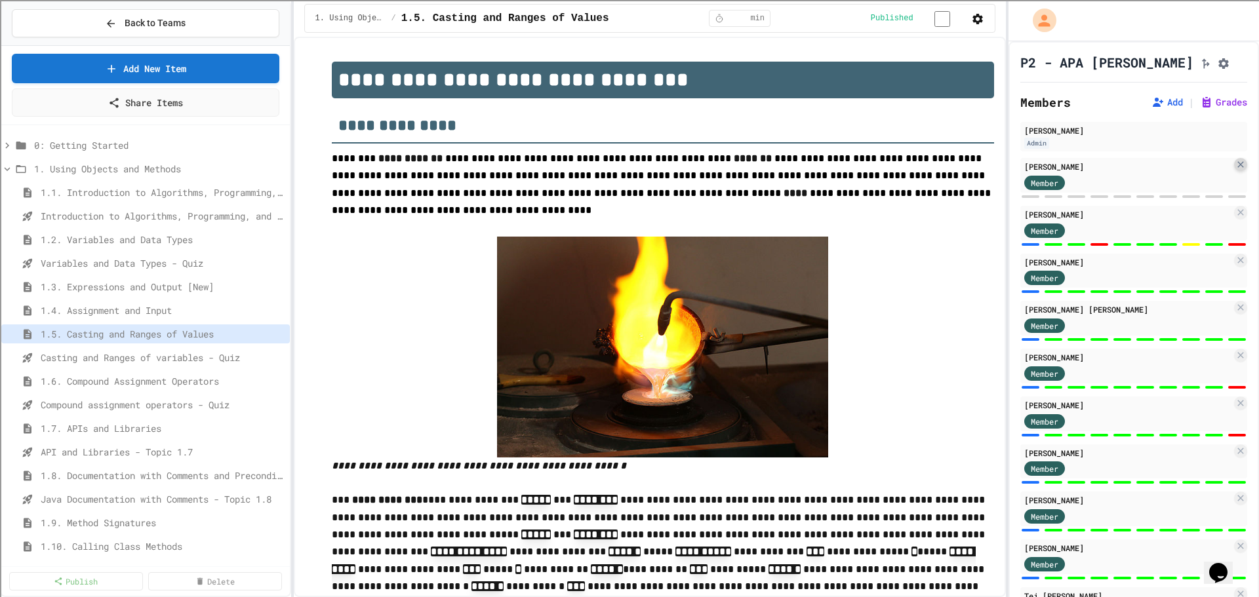
click at [1235, 170] on icon at bounding box center [1240, 164] width 10 height 10
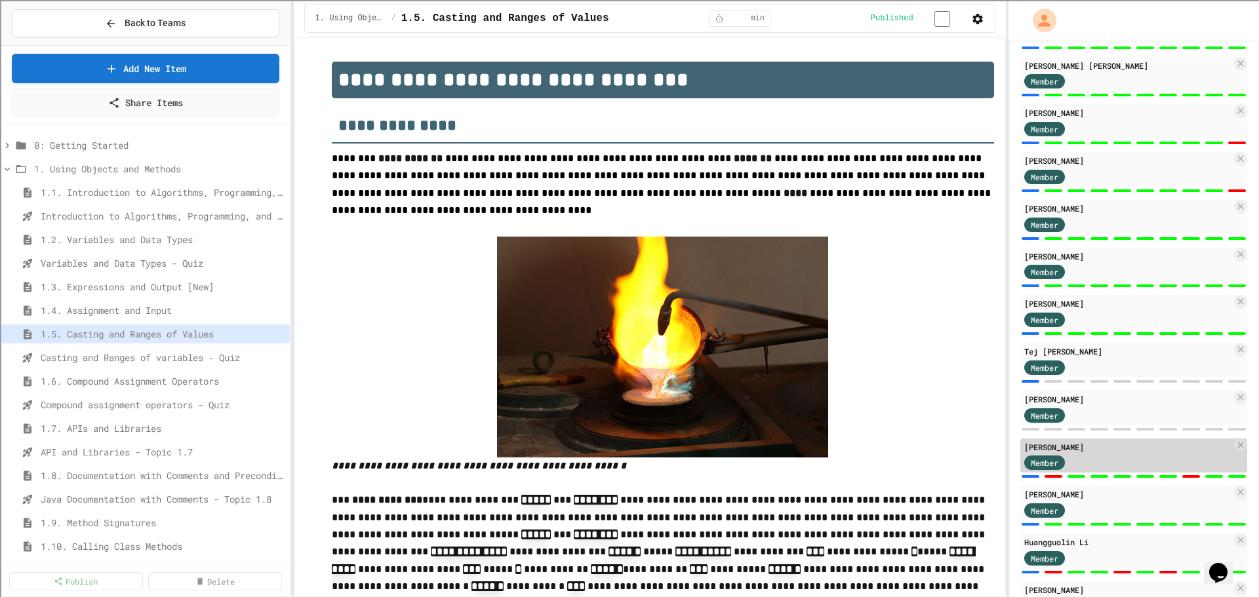
scroll to position [328, 0]
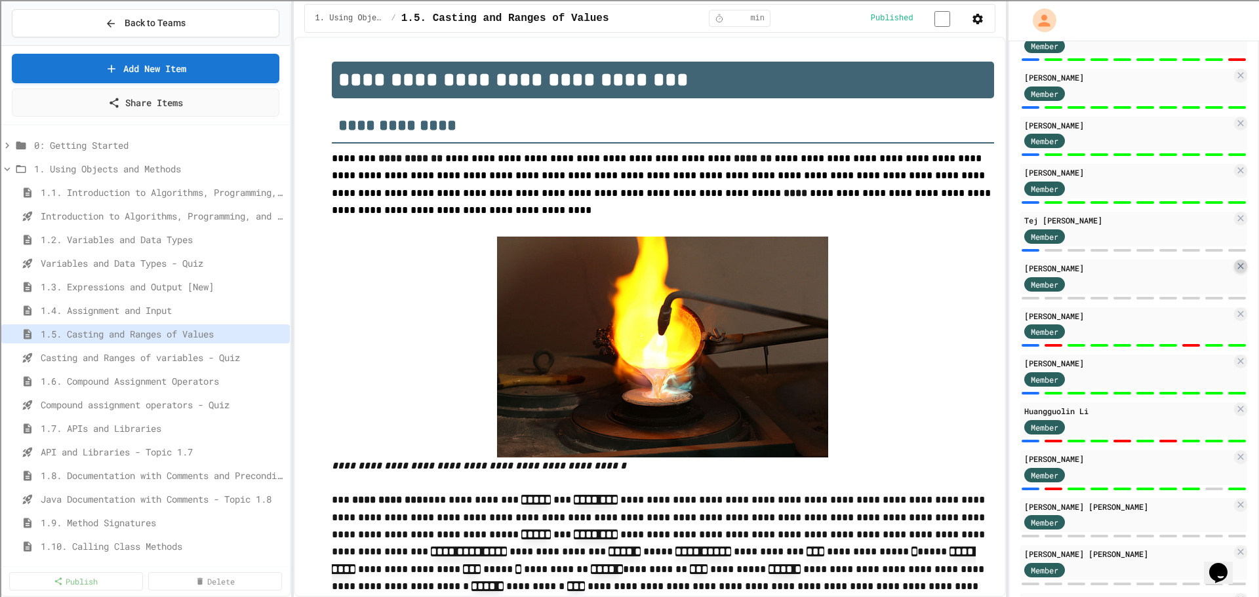
click at [1234, 270] on div at bounding box center [1240, 266] width 13 height 13
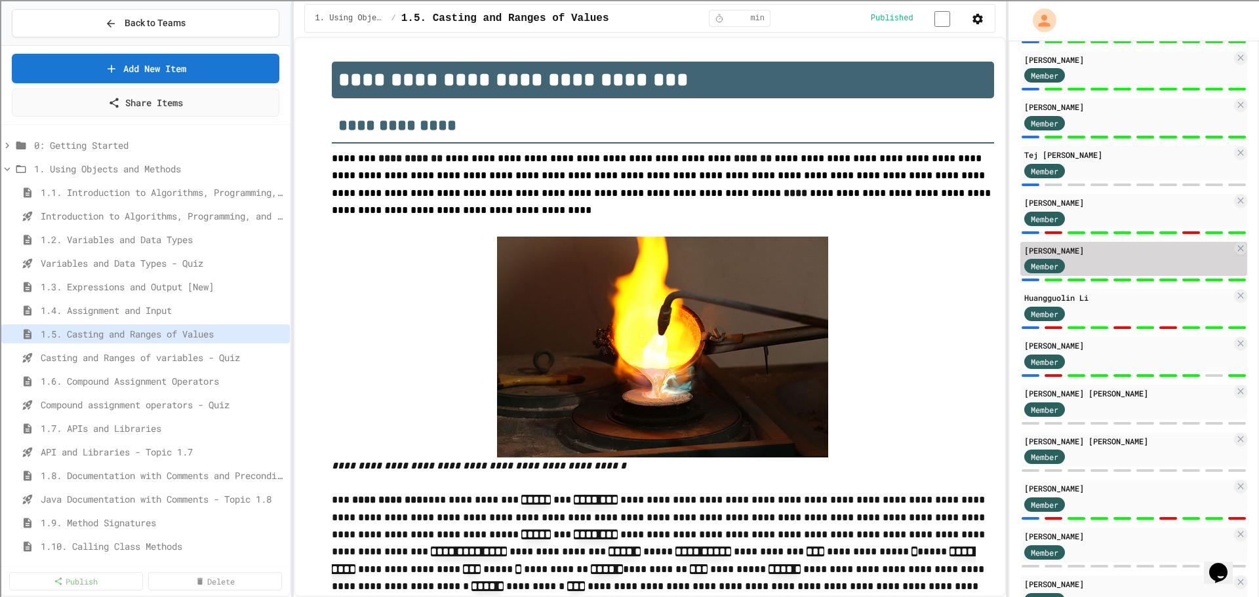
scroll to position [459, 0]
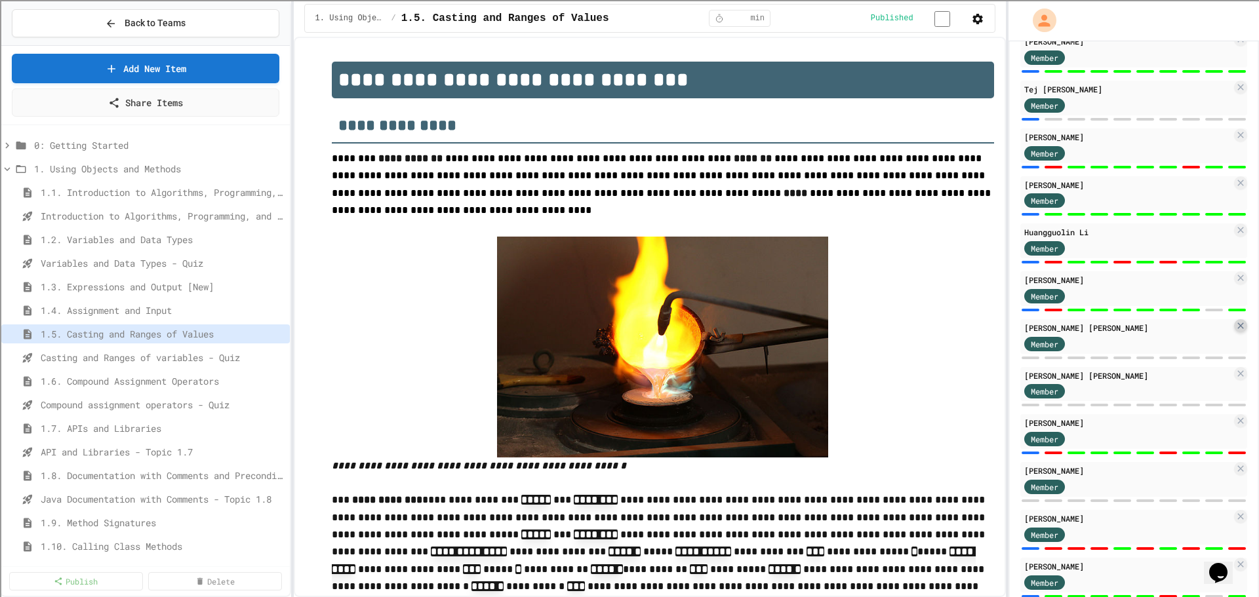
click at [1235, 330] on icon at bounding box center [1240, 326] width 10 height 10
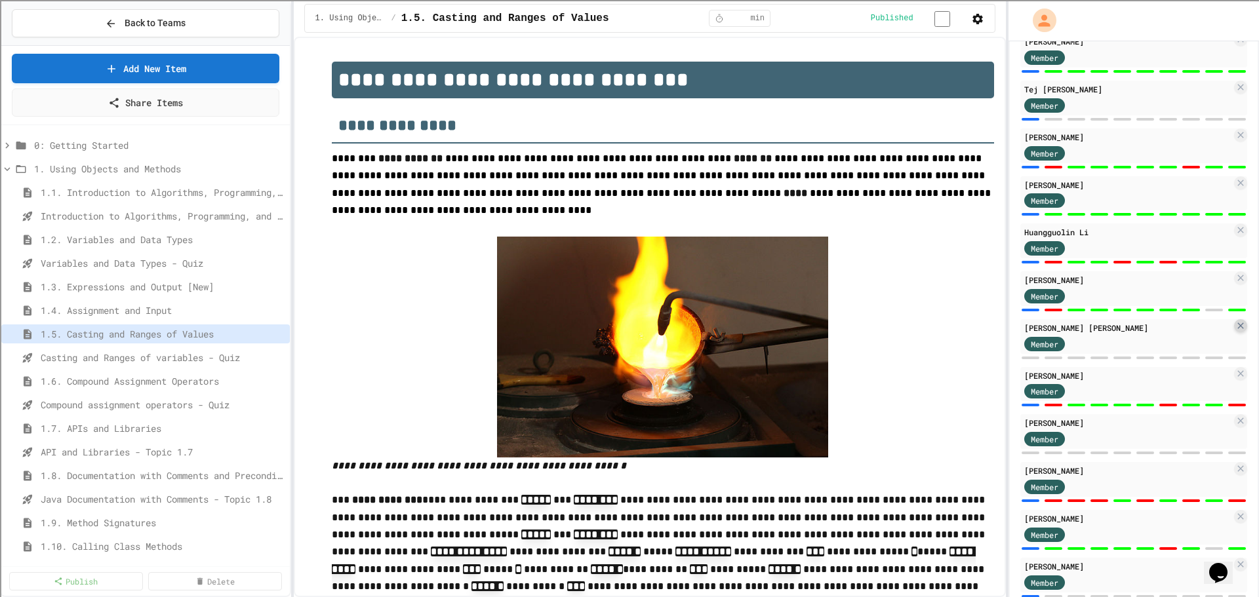
click at [1237, 329] on icon at bounding box center [1240, 326] width 6 height 6
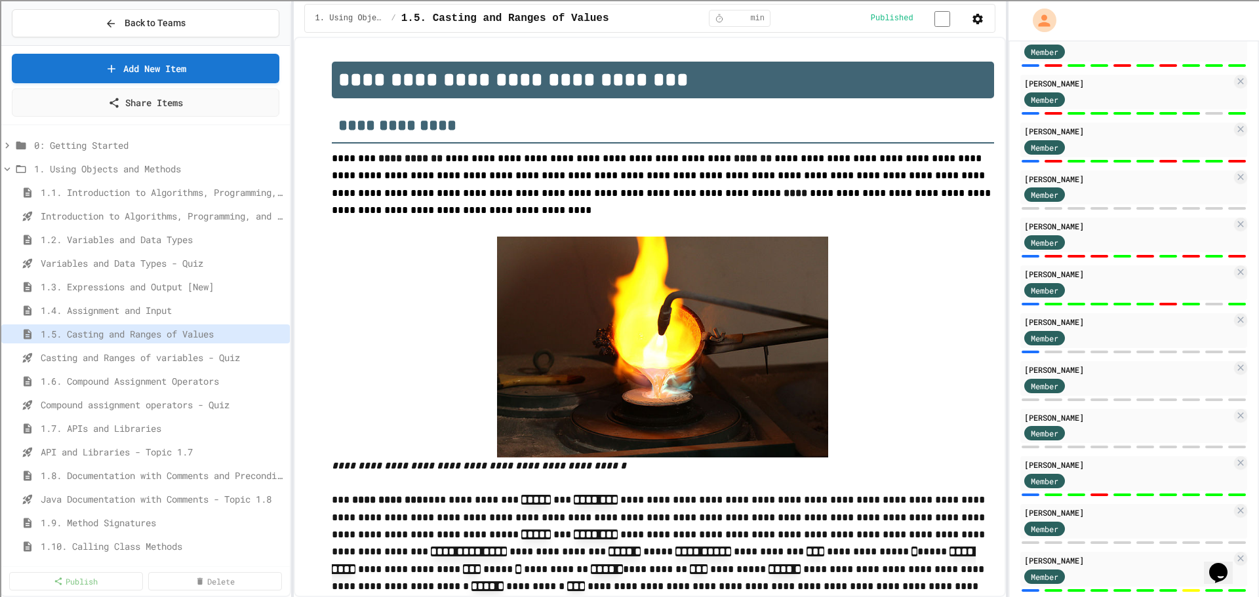
scroll to position [721, 0]
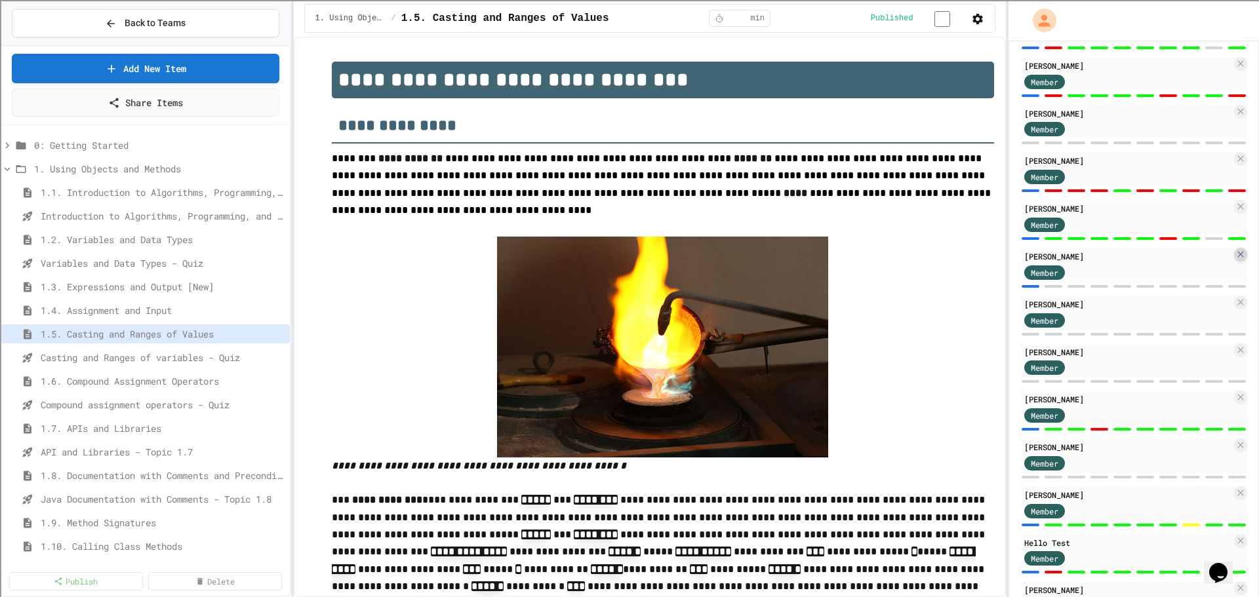
click at [1237, 257] on icon at bounding box center [1240, 254] width 6 height 6
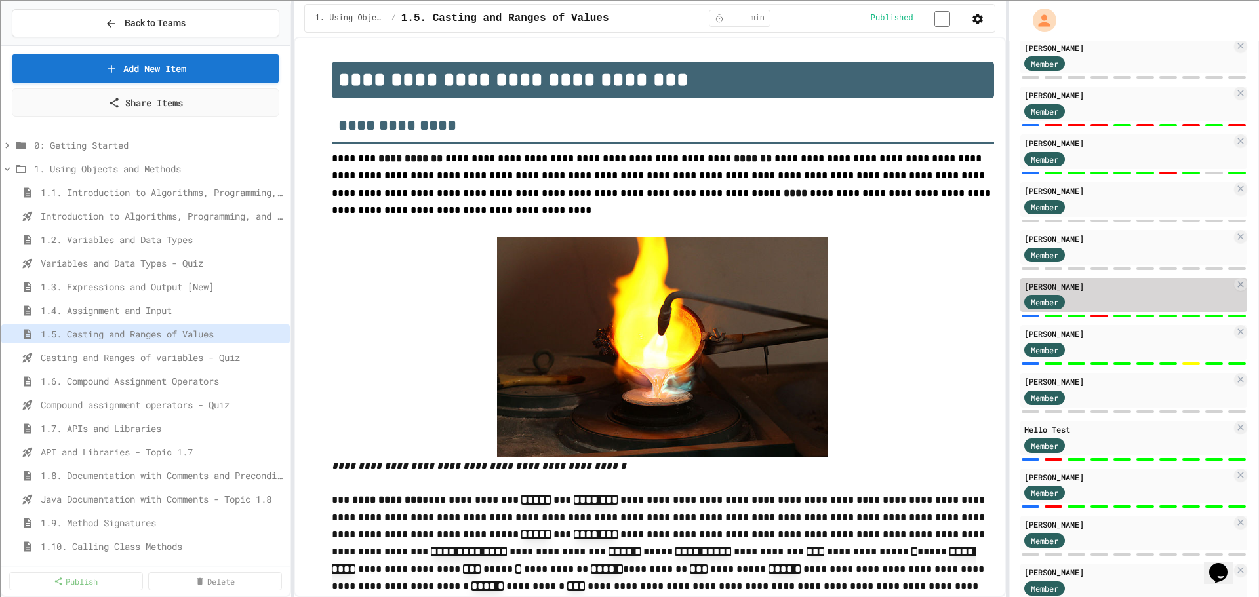
scroll to position [852, 0]
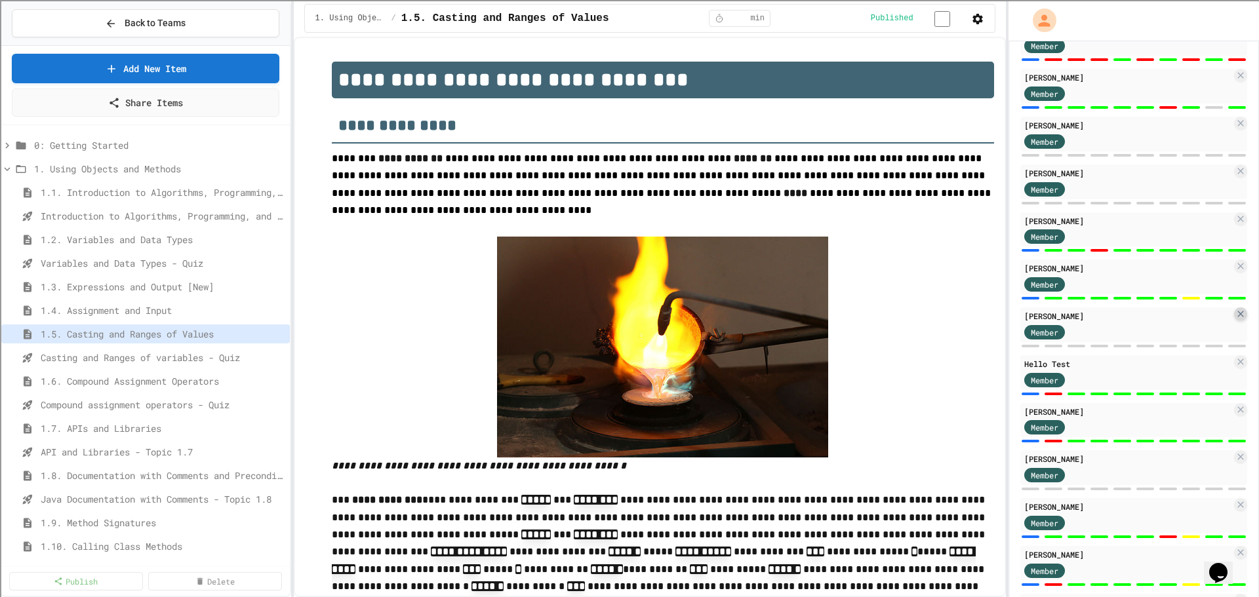
click at [1235, 319] on icon at bounding box center [1240, 314] width 10 height 10
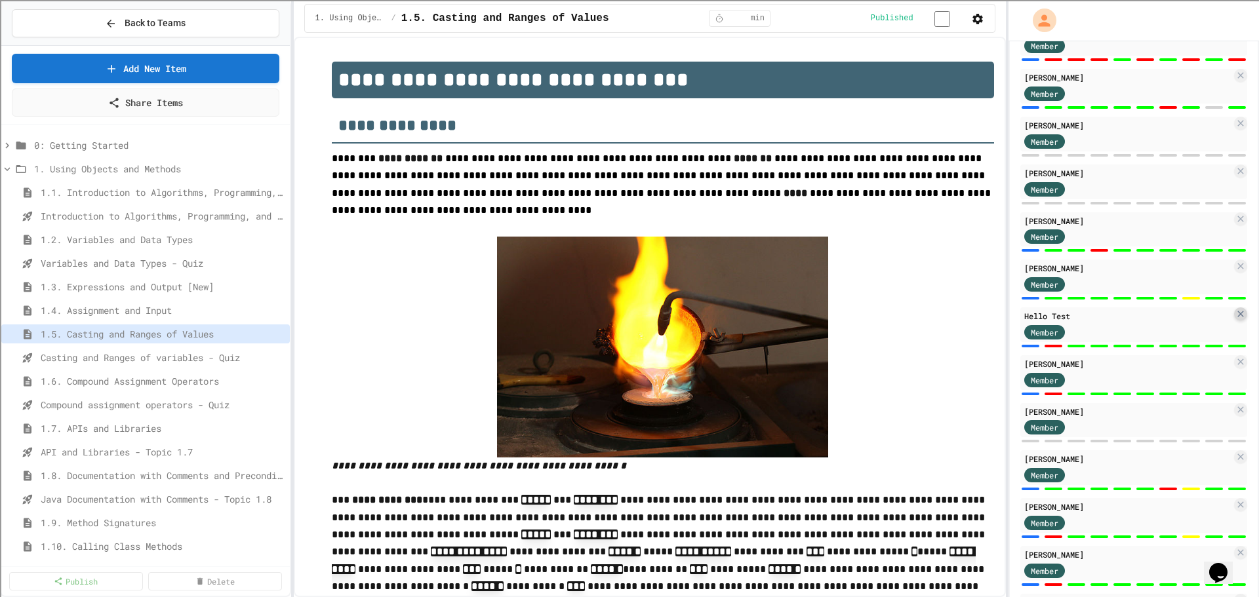
click at [1235, 319] on icon at bounding box center [1240, 314] width 10 height 10
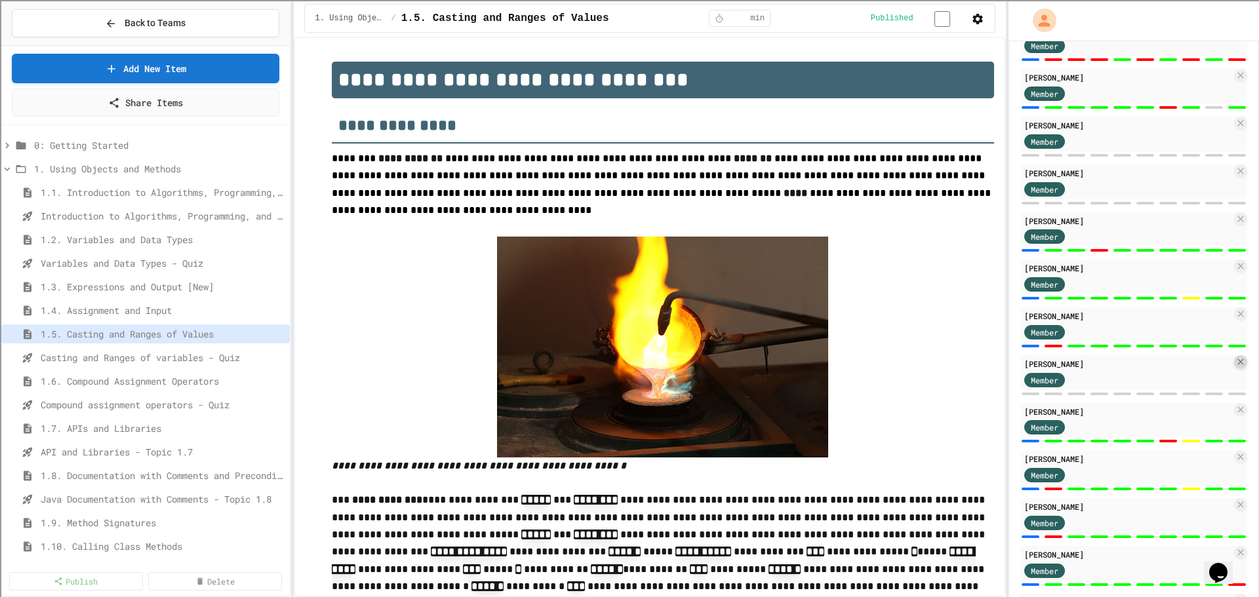
click at [1235, 365] on icon at bounding box center [1240, 362] width 10 height 10
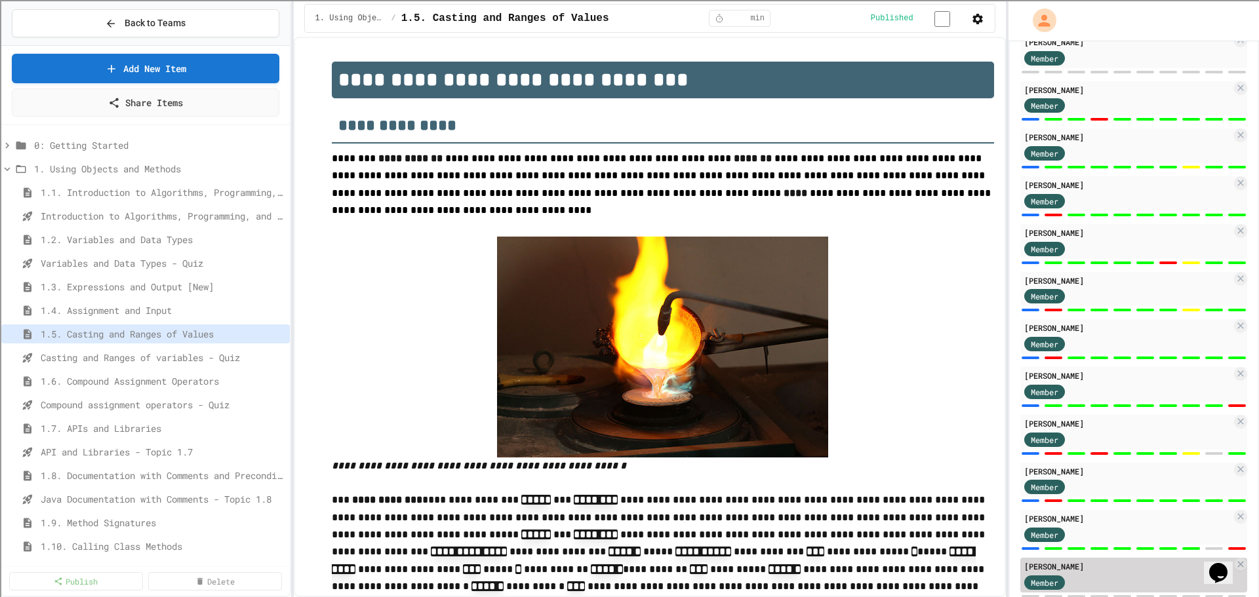
scroll to position [1018, 0]
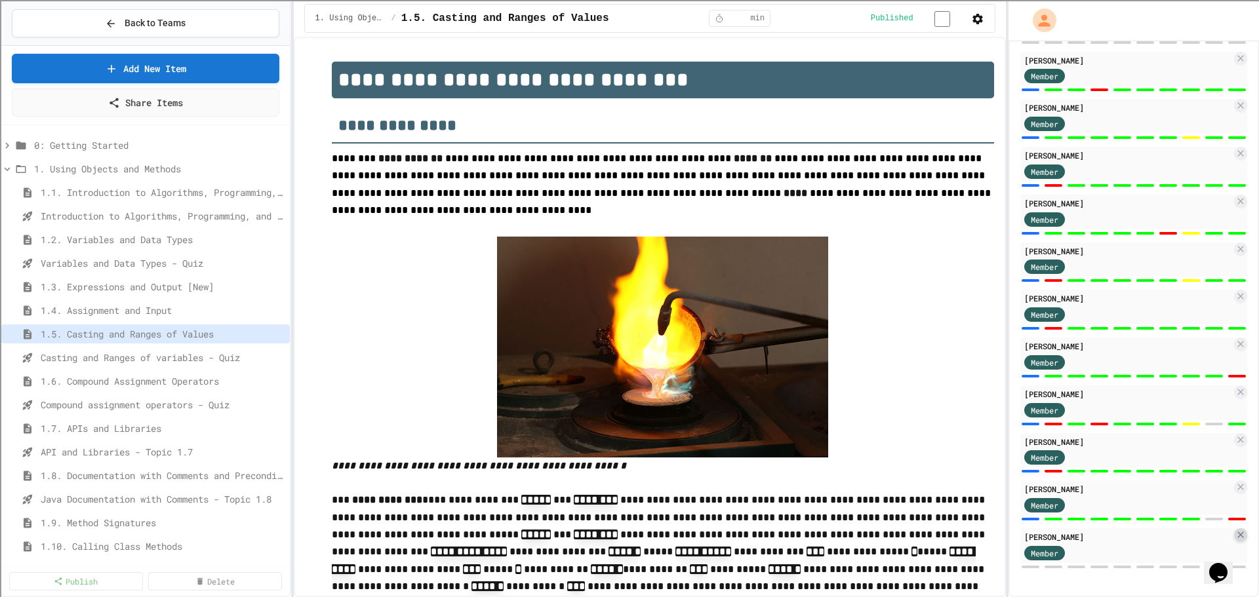
click at [1235, 533] on icon at bounding box center [1240, 535] width 10 height 10
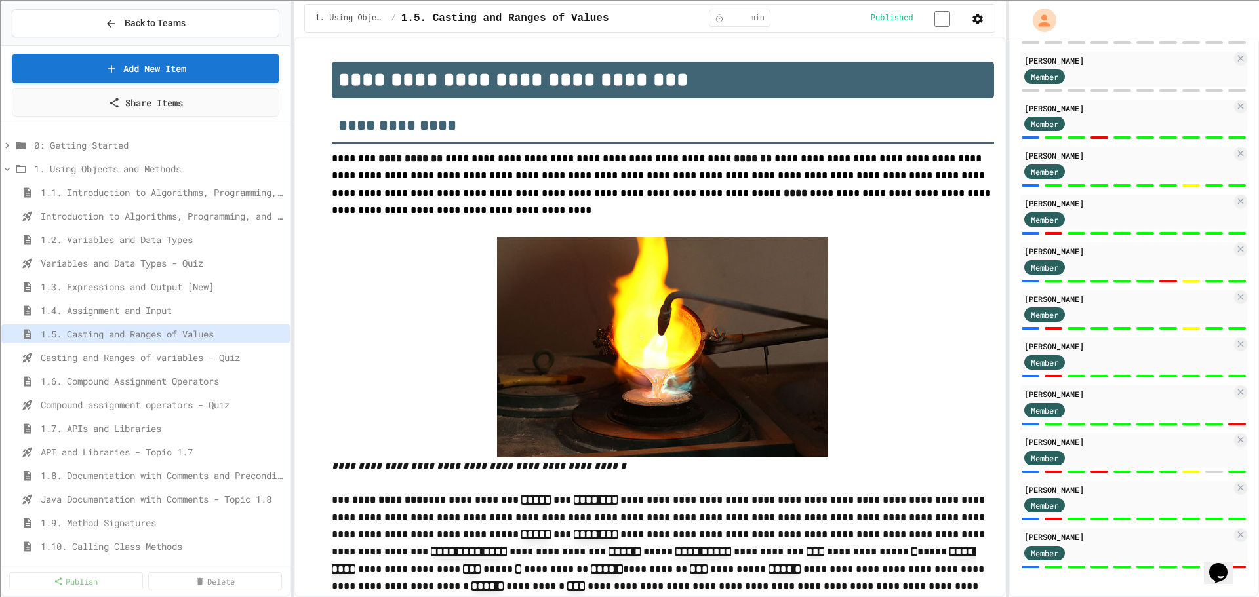
scroll to position [774, 0]
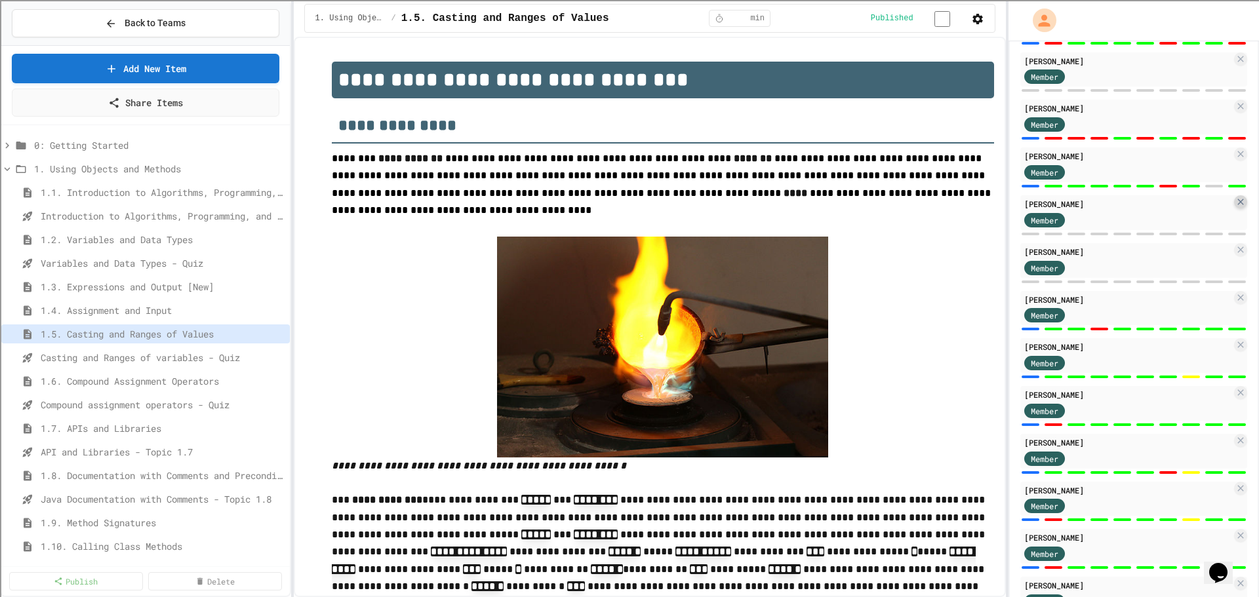
click at [1235, 207] on icon at bounding box center [1240, 202] width 10 height 10
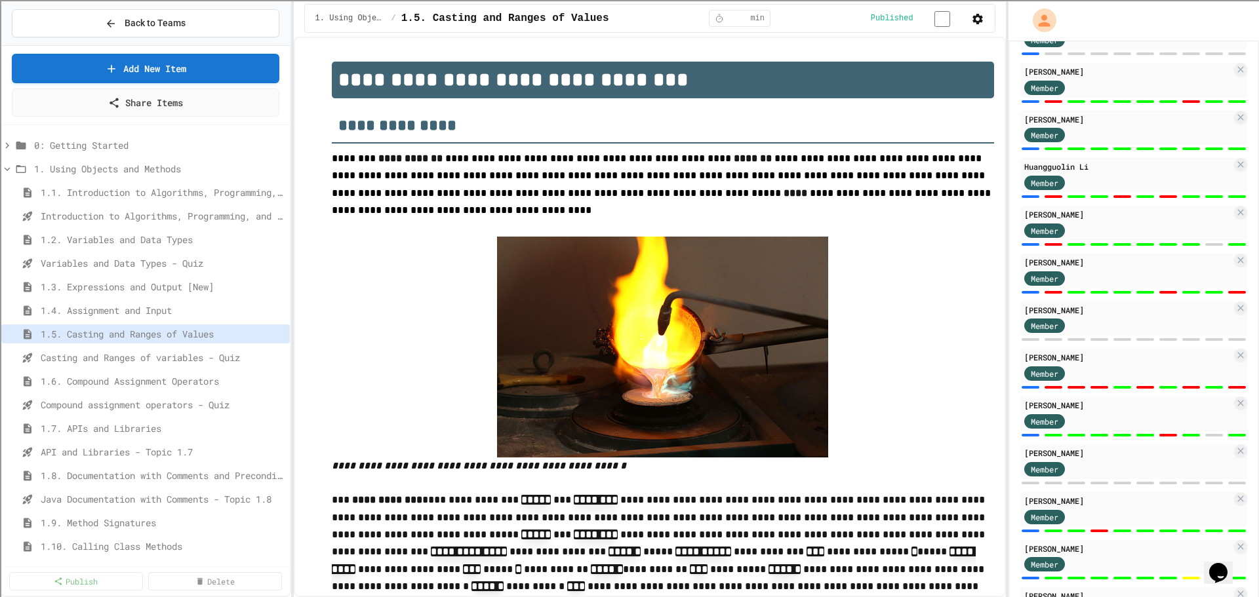
scroll to position [656, 0]
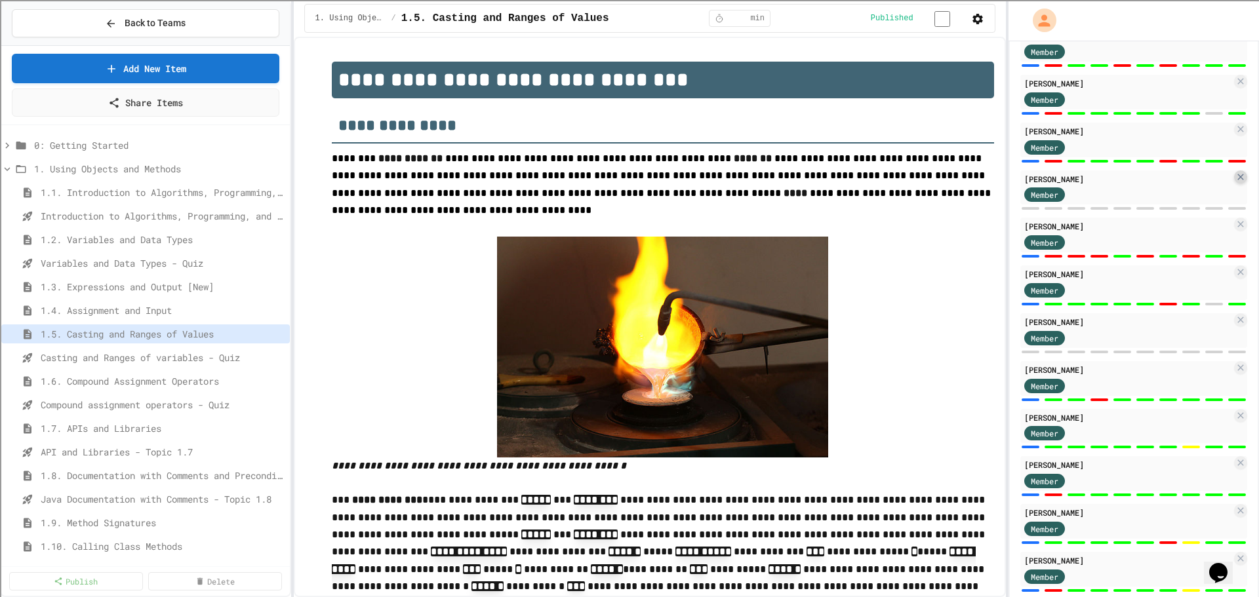
click at [1237, 180] on icon at bounding box center [1240, 177] width 6 height 6
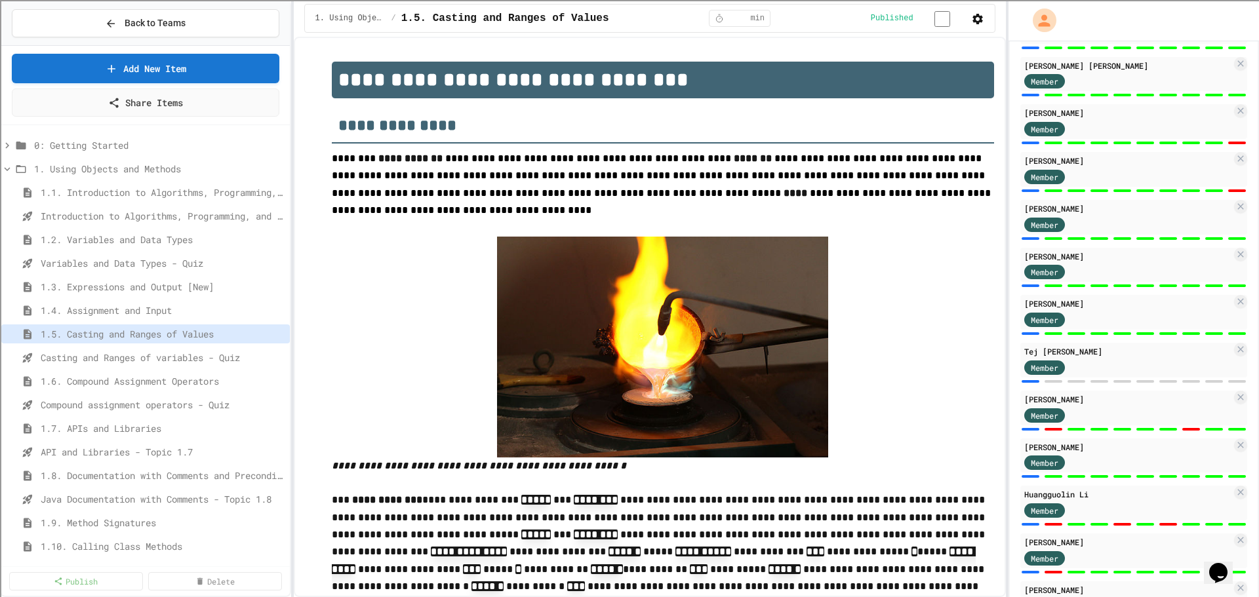
scroll to position [0, 0]
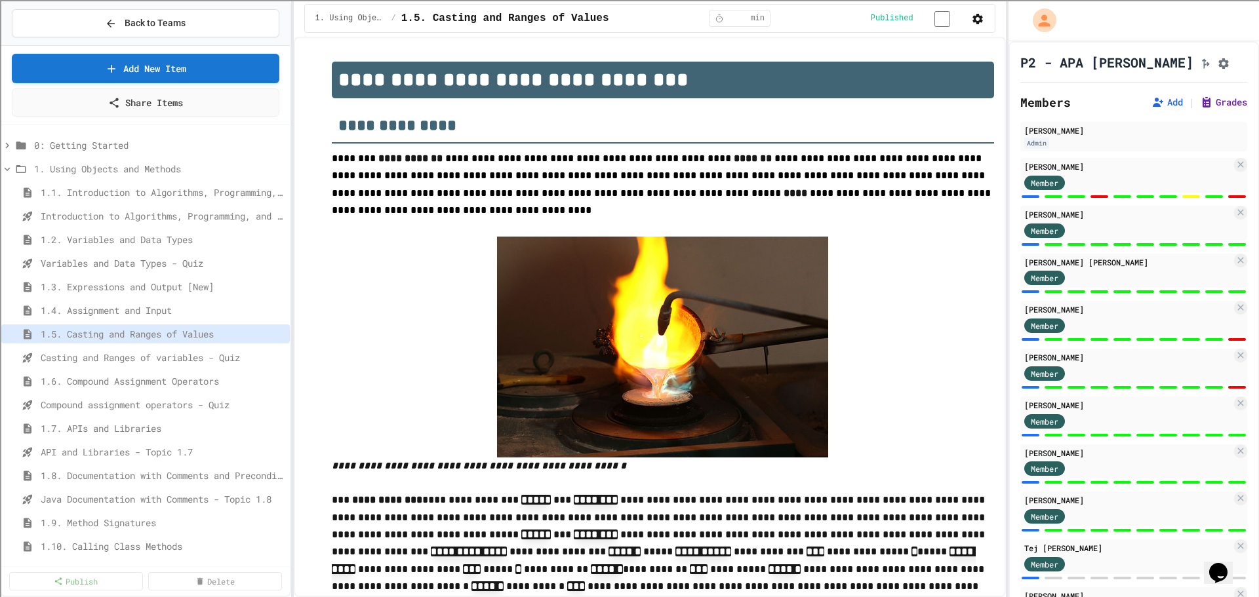
click at [1207, 108] on button "Grades" at bounding box center [1223, 102] width 47 height 13
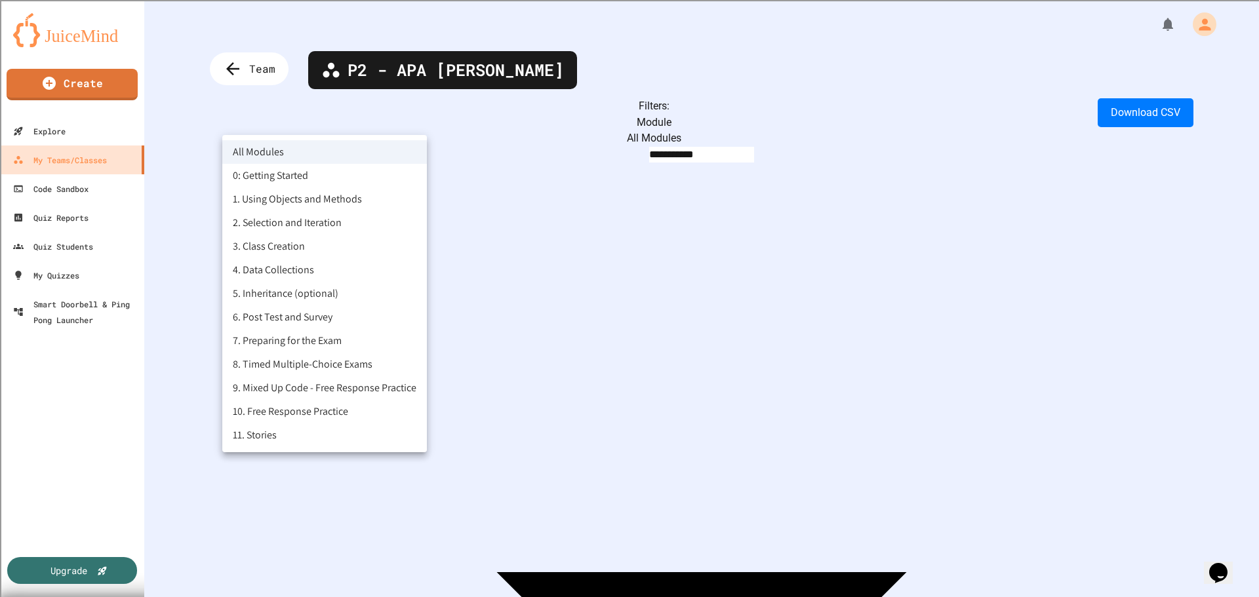
click at [332, 122] on body "**********" at bounding box center [629, 298] width 1259 height 597
click at [299, 201] on li "1. Using Objects and Methods" at bounding box center [324, 200] width 205 height 24
type input "**********"
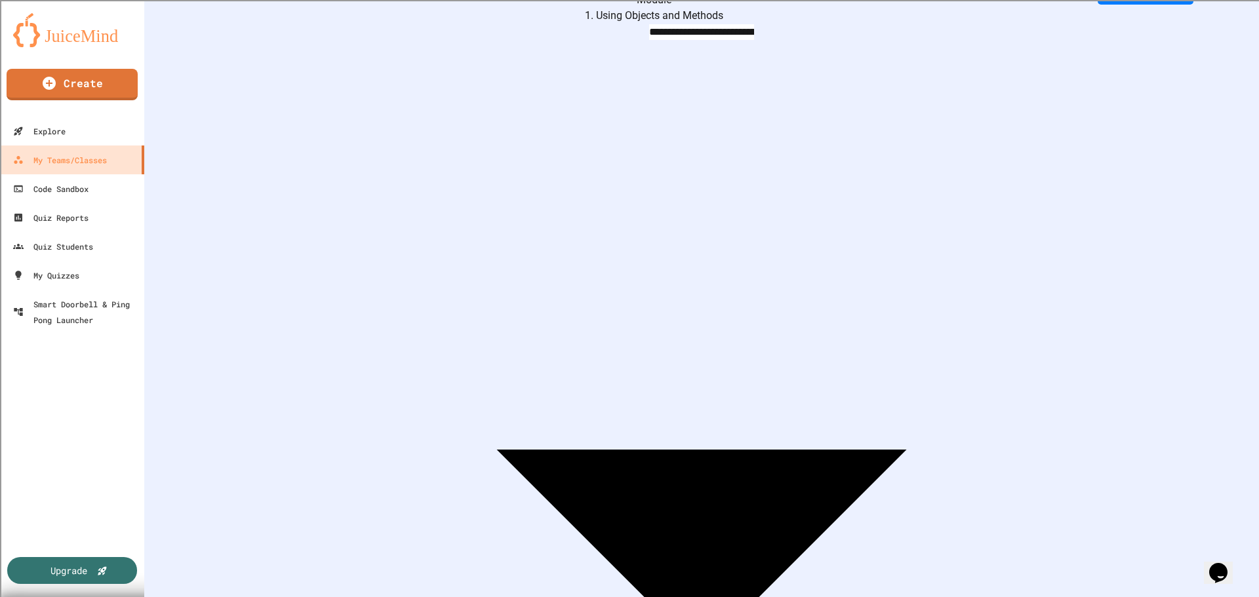
scroll to position [57, 0]
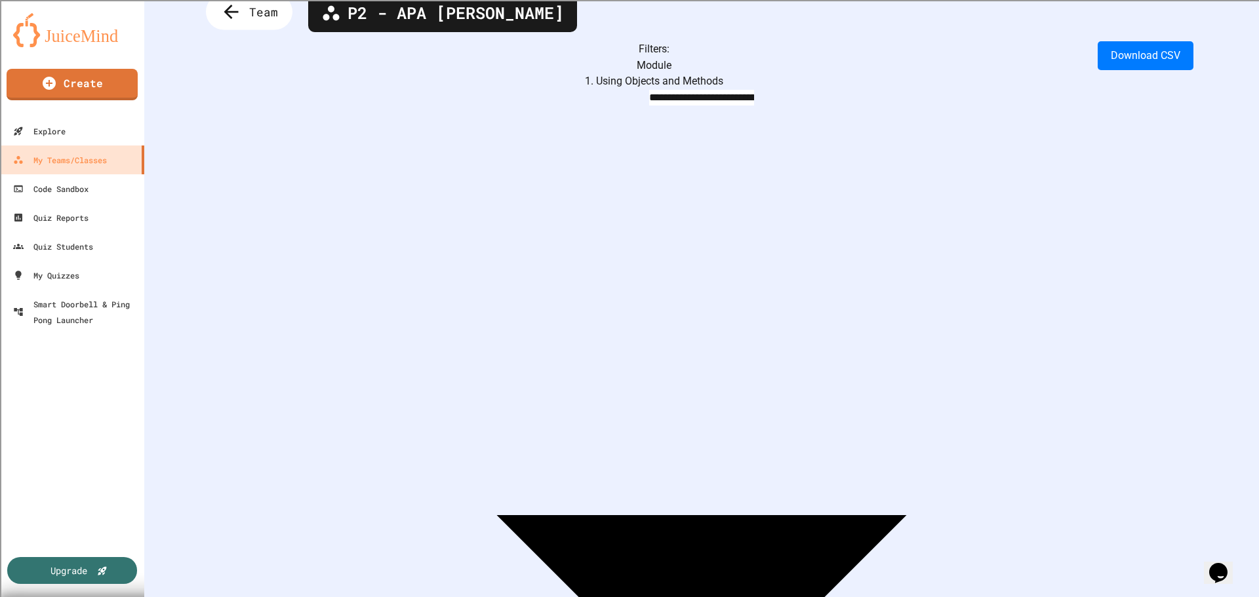
click at [262, 10] on span "Team" at bounding box center [263, 11] width 29 height 17
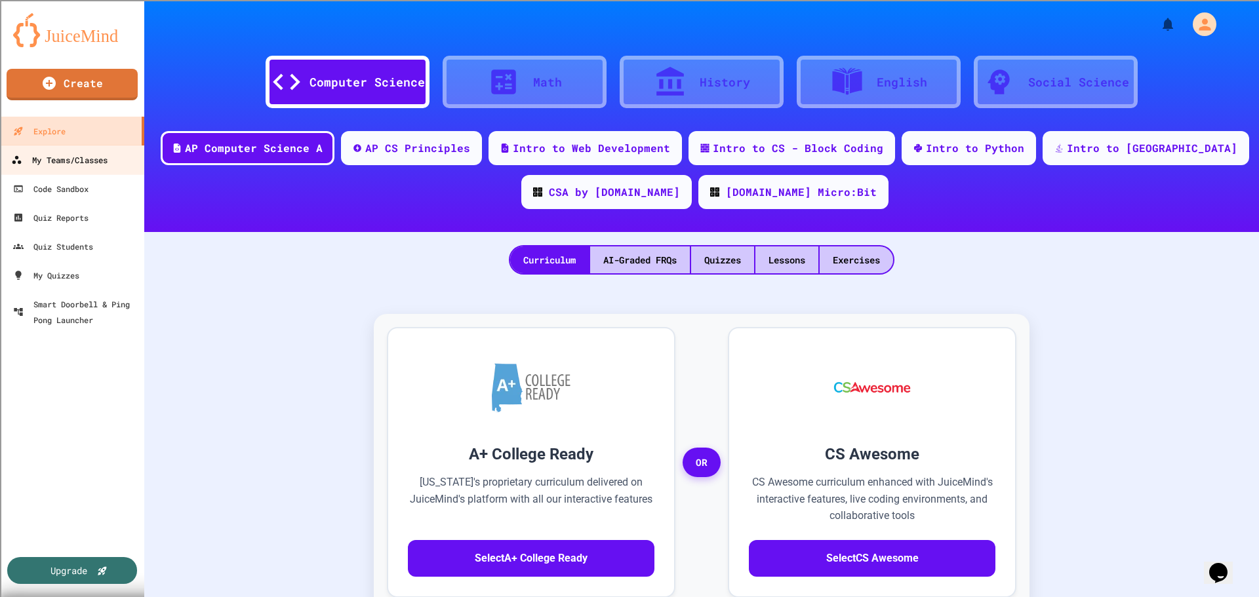
click at [66, 160] on div "My Teams/Classes" at bounding box center [59, 160] width 96 height 16
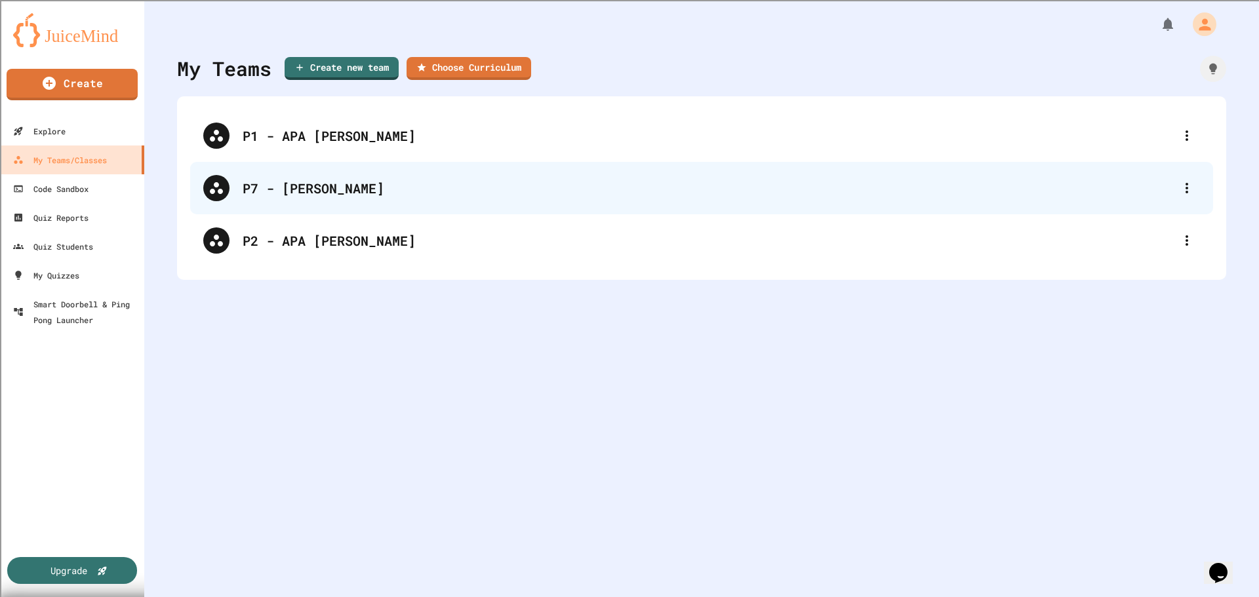
click at [302, 191] on div "P7 - [PERSON_NAME]" at bounding box center [708, 188] width 931 height 20
